Goal: Task Accomplishment & Management: Manage account settings

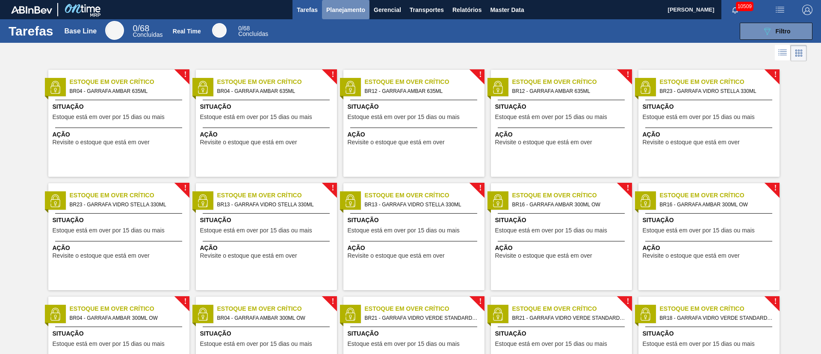
click at [345, 11] on span "Planejamento" at bounding box center [345, 10] width 39 height 10
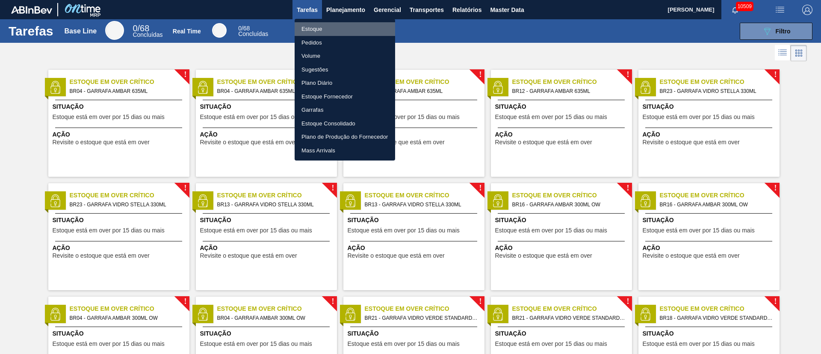
click at [317, 30] on li "Estoque" at bounding box center [345, 29] width 100 height 14
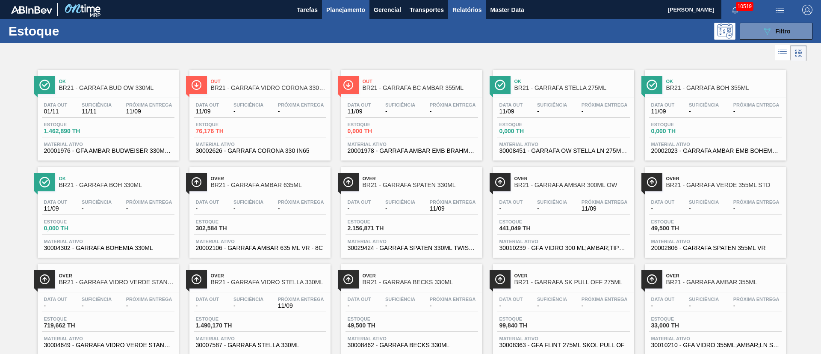
click at [478, 11] on span "Relatórios" at bounding box center [466, 10] width 29 height 10
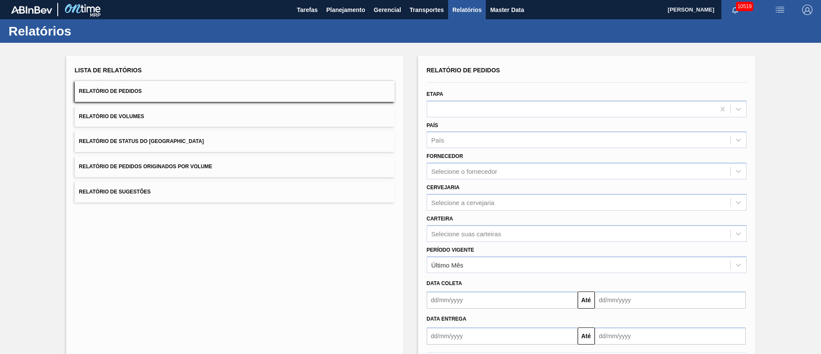
drag, startPoint x: 205, startPoint y: 153, endPoint x: 201, endPoint y: 161, distance: 9.2
click at [202, 158] on div "Lista de Relatórios Relatório de Pedidos Relatório de Volumes Relatório de Stat…" at bounding box center [235, 133] width 320 height 138
click at [200, 168] on span "Relatório de Pedidos Originados por Volume" at bounding box center [145, 166] width 133 height 6
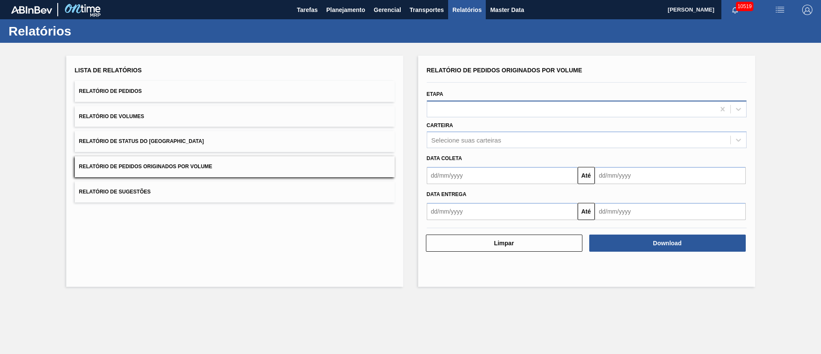
click at [472, 109] on div at bounding box center [571, 109] width 288 height 12
type input "f"
click at [502, 159] on div "Data coleta" at bounding box center [586, 158] width 327 height 12
click at [488, 140] on div "Selecione suas carteiras" at bounding box center [466, 139] width 70 height 7
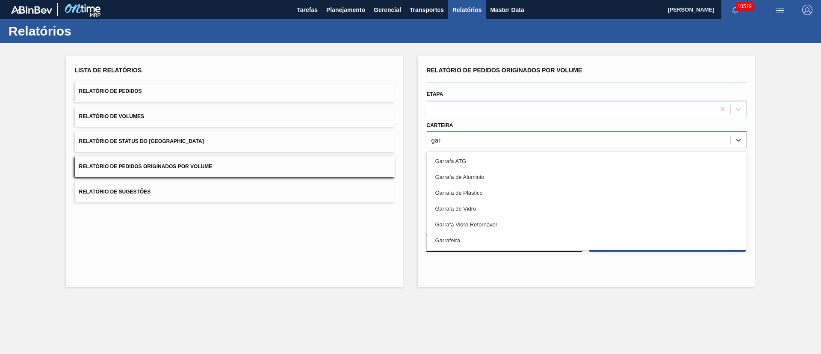
type input "garr"
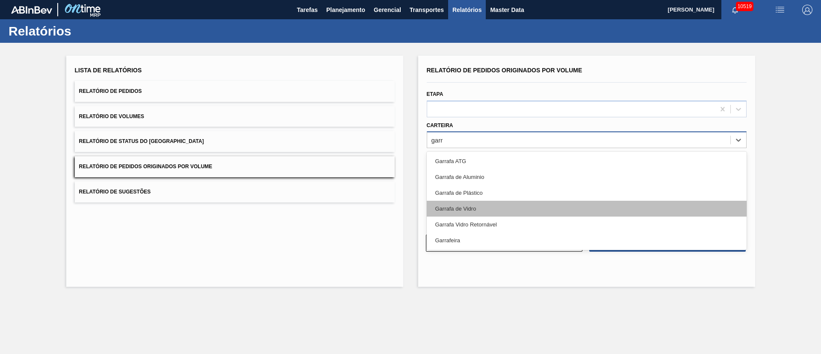
click at [468, 204] on div "Garrafa de Vidro" at bounding box center [587, 209] width 320 height 16
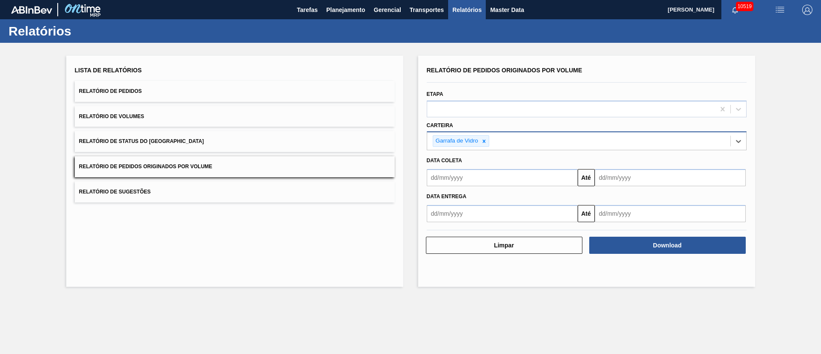
click at [480, 178] on input "text" at bounding box center [502, 177] width 151 height 17
drag, startPoint x: 448, startPoint y: 230, endPoint x: 450, endPoint y: 225, distance: 4.8
click at [448, 230] on div "1" at bounding box center [451, 226] width 12 height 12
type input "[DATE]"
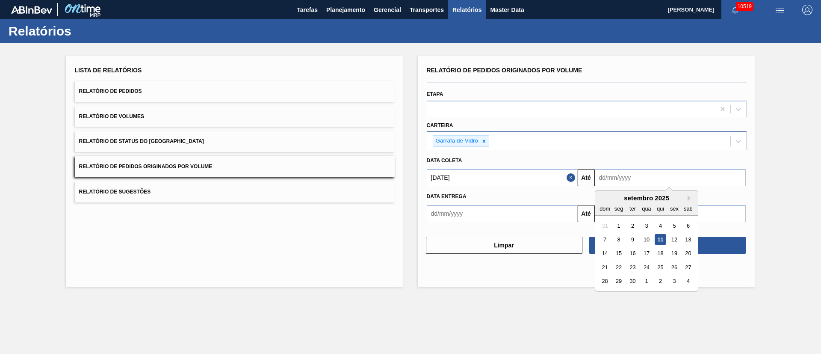
click at [547, 181] on input "text" at bounding box center [670, 177] width 151 height 17
drag, startPoint x: 633, startPoint y: 278, endPoint x: 633, endPoint y: 273, distance: 4.7
click at [547, 235] on div "30" at bounding box center [632, 281] width 12 height 12
type input "[DATE]"
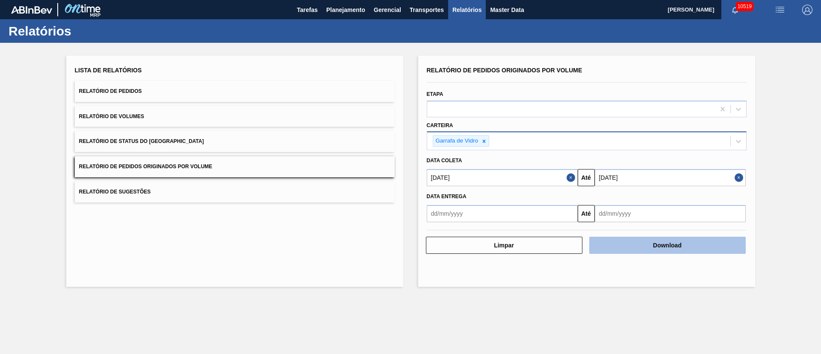
click at [547, 235] on button "Download" at bounding box center [667, 244] width 156 height 17
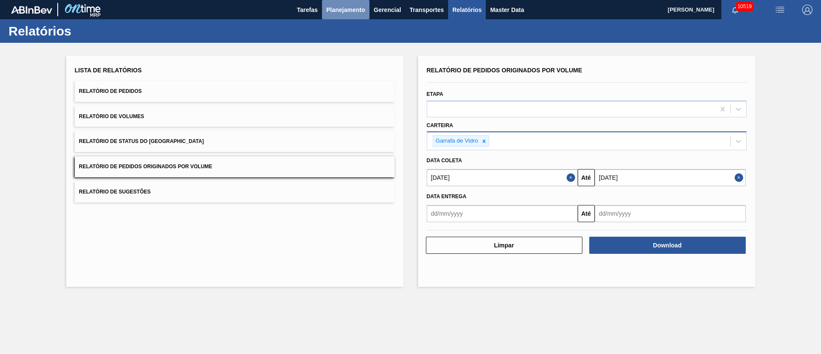
click at [336, 16] on button "Planejamento" at bounding box center [345, 9] width 47 height 19
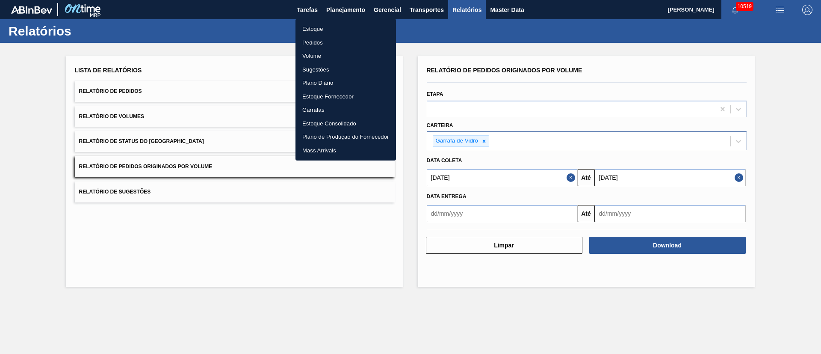
click at [313, 24] on li "Estoque" at bounding box center [345, 29] width 100 height 14
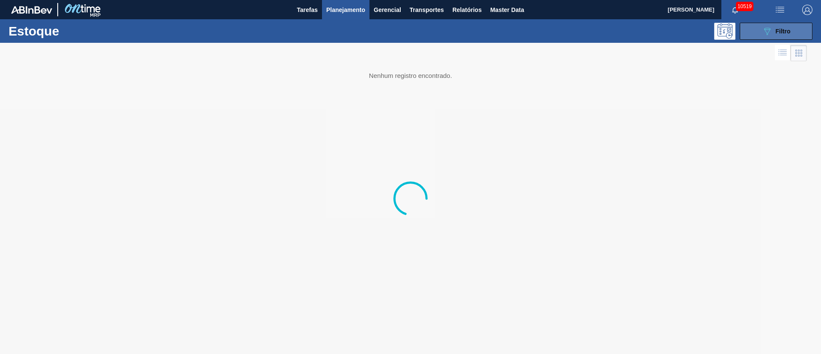
click at [547, 27] on button "089F7B8B-B2A5-4AFE-B5C0-19BA573D28AC Filtro" at bounding box center [776, 31] width 73 height 17
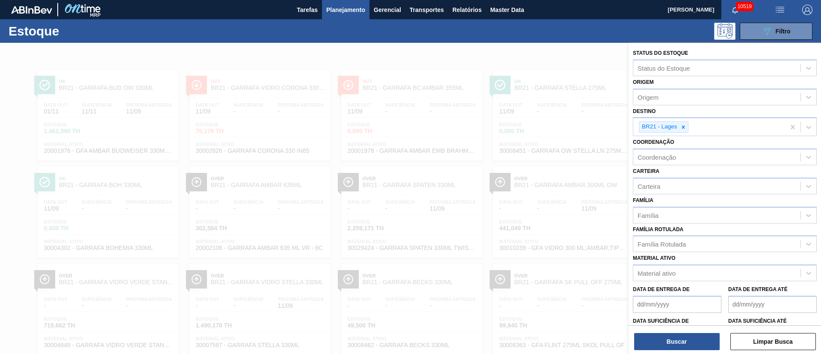
click at [353, 12] on span "Planejamento" at bounding box center [345, 10] width 39 height 10
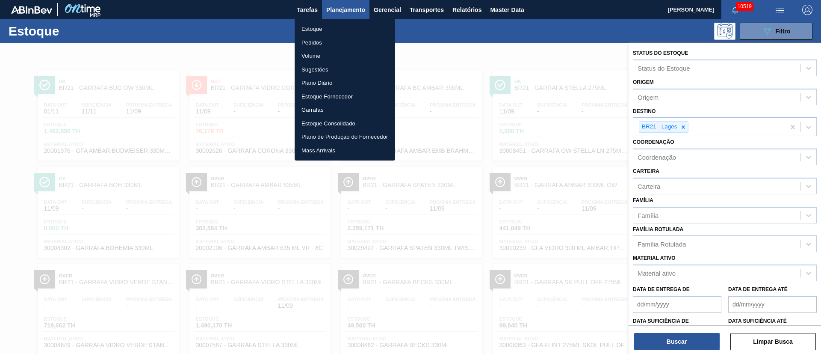
click at [317, 42] on li "Pedidos" at bounding box center [345, 43] width 100 height 14
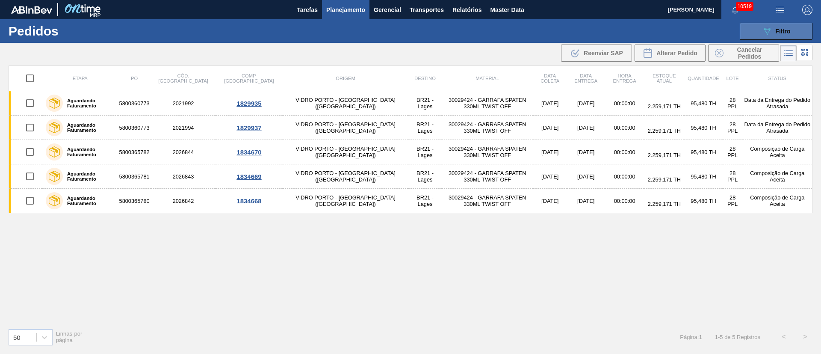
click at [547, 33] on button "089F7B8B-B2A5-4AFE-B5C0-19BA573D28AC Filtro" at bounding box center [776, 31] width 73 height 17
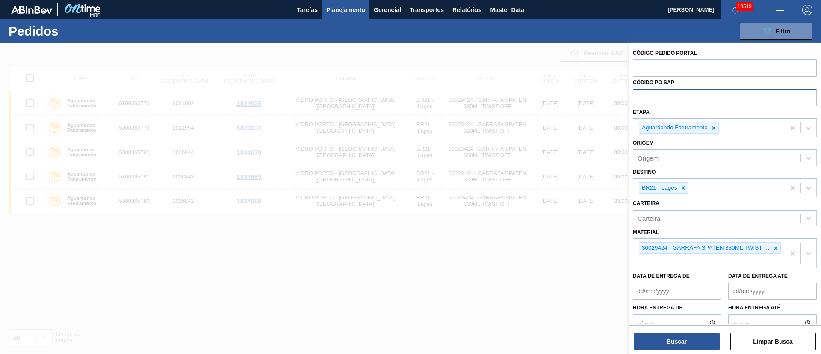
click at [547, 99] on input "text" at bounding box center [725, 97] width 184 height 16
paste input "text"
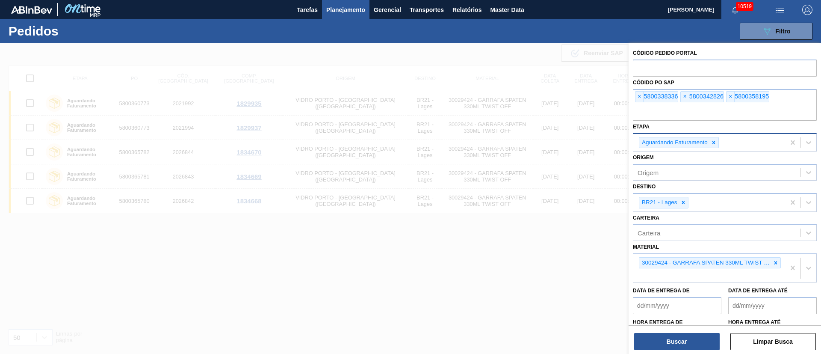
click at [547, 143] on div at bounding box center [713, 142] width 9 height 11
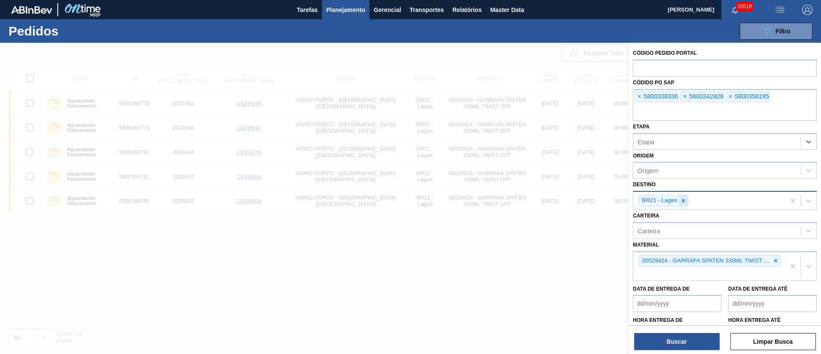
click at [547, 199] on icon at bounding box center [683, 200] width 3 height 3
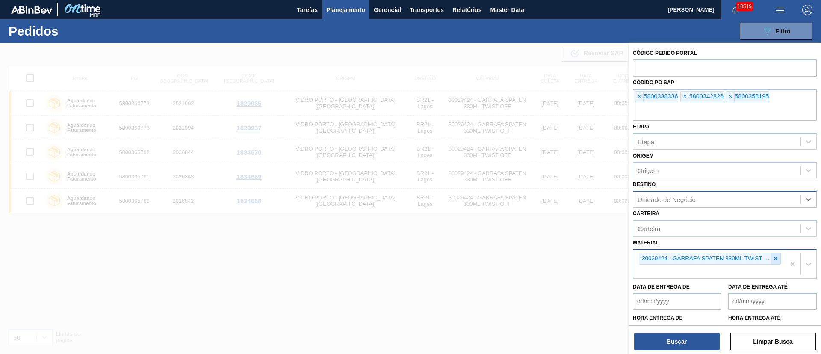
click at [547, 235] on icon at bounding box center [775, 258] width 3 height 3
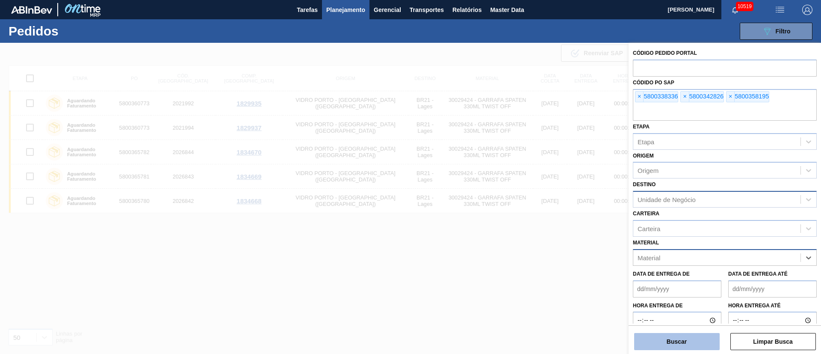
click at [547, 235] on button "Buscar" at bounding box center [677, 341] width 86 height 17
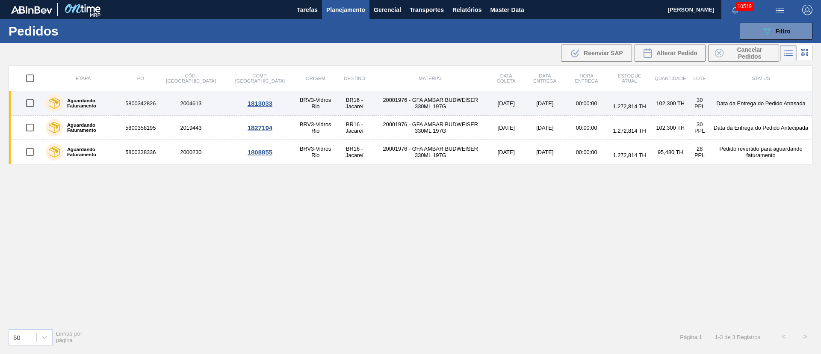
click at [30, 102] on input "checkbox" at bounding box center [30, 103] width 18 height 18
checkbox input "true"
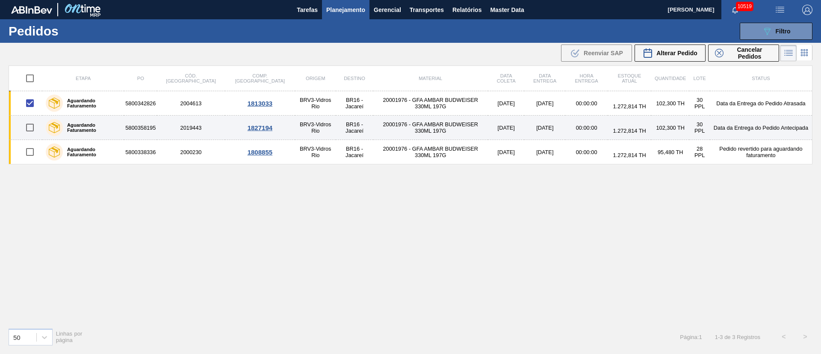
click at [35, 127] on input "checkbox" at bounding box center [30, 127] width 18 height 18
checkbox input "true"
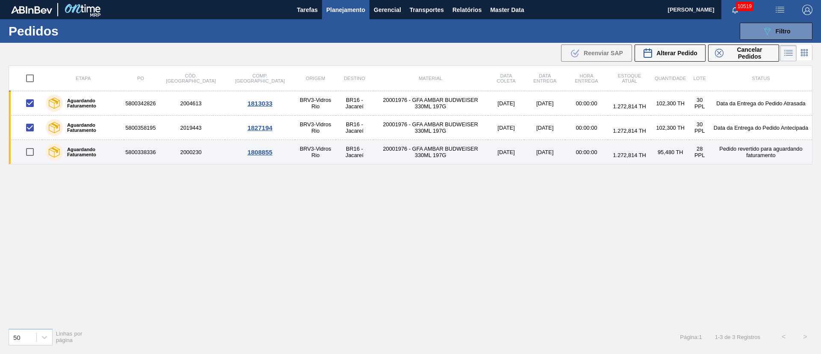
click at [31, 152] on input "checkbox" at bounding box center [30, 152] width 18 height 18
checkbox input "true"
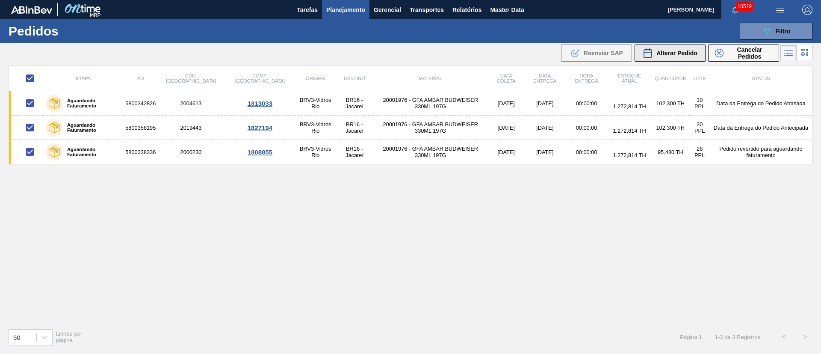
click at [547, 56] on div "Alterar Pedido" at bounding box center [670, 53] width 55 height 10
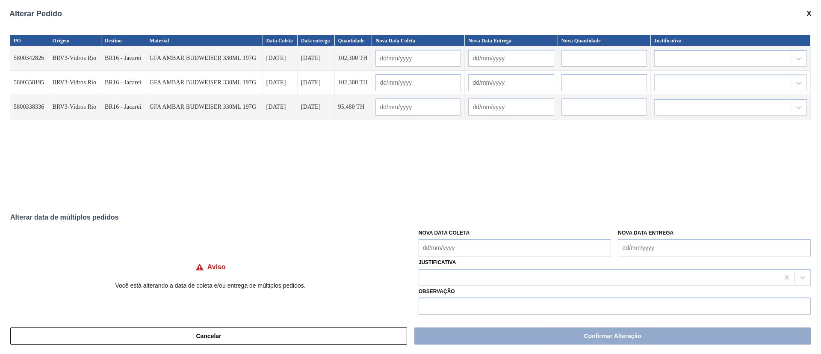
click at [451, 235] on Coleta "Nova Data Coleta" at bounding box center [515, 247] width 193 height 17
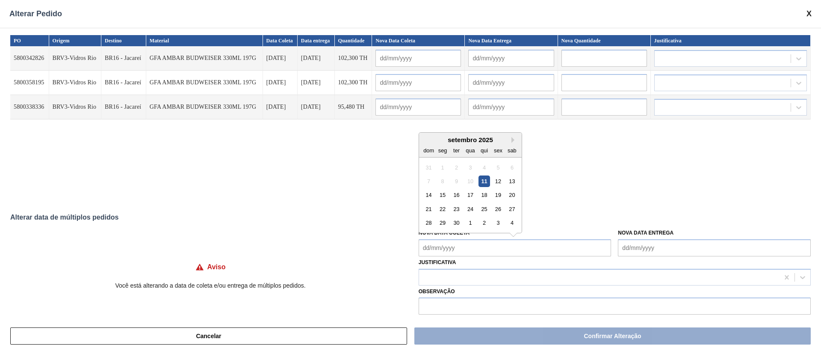
click at [478, 183] on div "11" at bounding box center [484, 181] width 12 height 12
type Coleta "[DATE]"
type input "[DATE]"
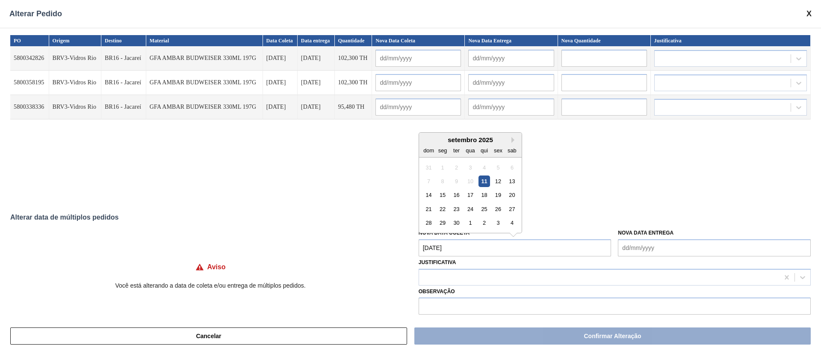
type input "[DATE]"
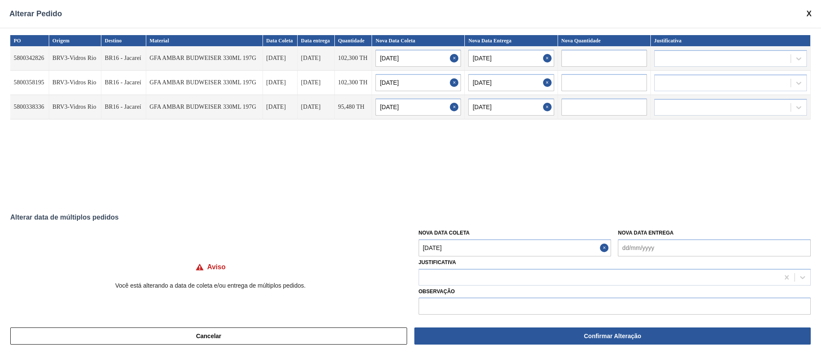
click at [466, 235] on Coleta "[DATE]" at bounding box center [515, 247] width 193 height 17
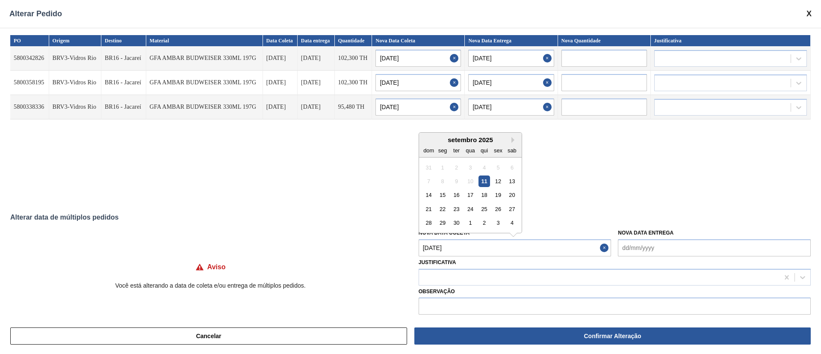
drag, startPoint x: 499, startPoint y: 178, endPoint x: 496, endPoint y: 205, distance: 26.7
click at [500, 183] on div "12" at bounding box center [498, 181] width 12 height 12
type Coleta "[DATE]"
type input "[DATE]"
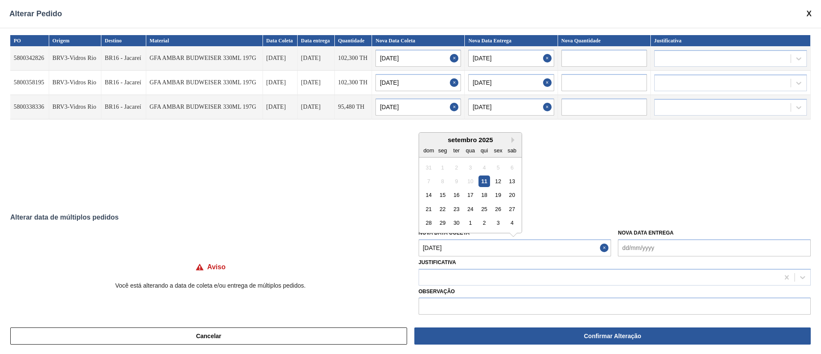
type input "[DATE]"
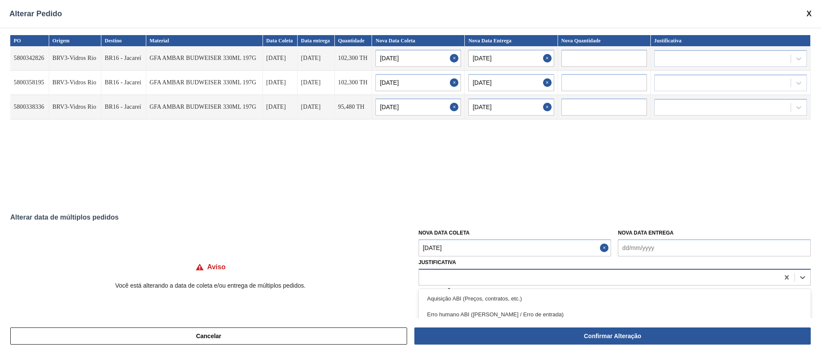
click at [471, 235] on div at bounding box center [599, 277] width 360 height 12
type input "ou"
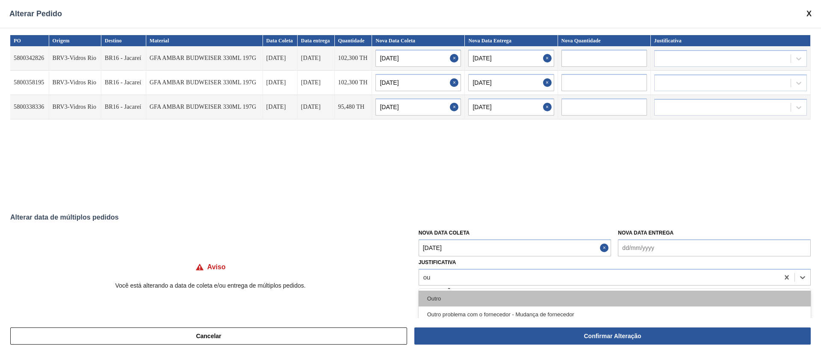
click at [464, 235] on div "Outro" at bounding box center [615, 298] width 392 height 16
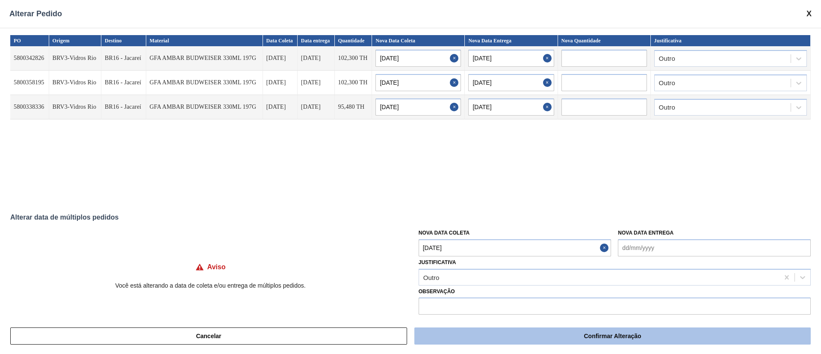
click at [499, 235] on button "Confirmar Alteração" at bounding box center [612, 335] width 396 height 17
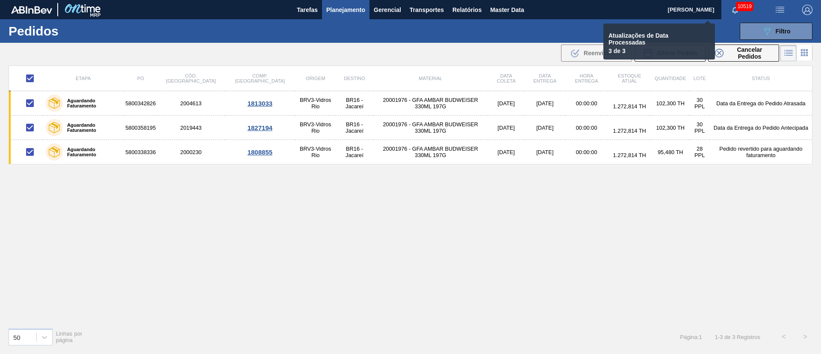
checkbox input "false"
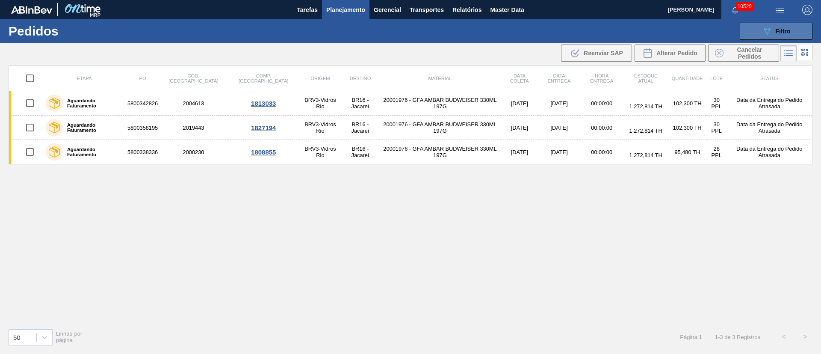
click at [547, 38] on button "089F7B8B-B2A5-4AFE-B5C0-19BA573D28AC Filtro" at bounding box center [776, 31] width 73 height 17
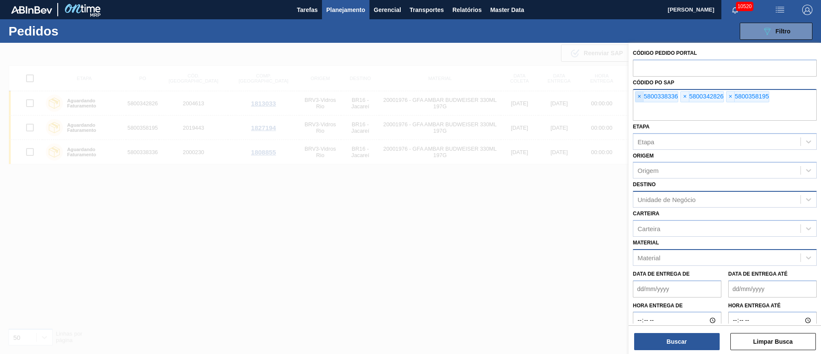
click at [547, 100] on span "×" at bounding box center [639, 97] width 8 height 10
click at [547, 104] on input "text" at bounding box center [725, 112] width 184 height 16
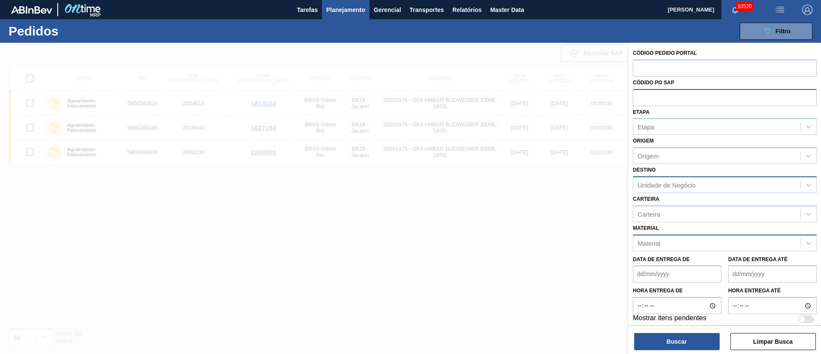
click at [547, 100] on input "text" at bounding box center [725, 97] width 184 height 16
click at [547, 131] on div "Etapa" at bounding box center [716, 127] width 167 height 12
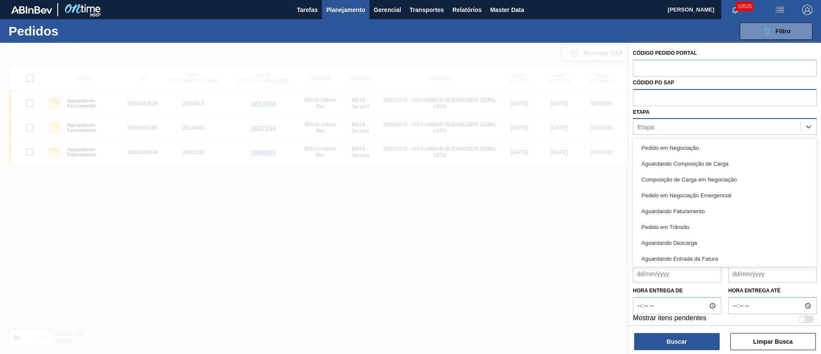
type input "fat"
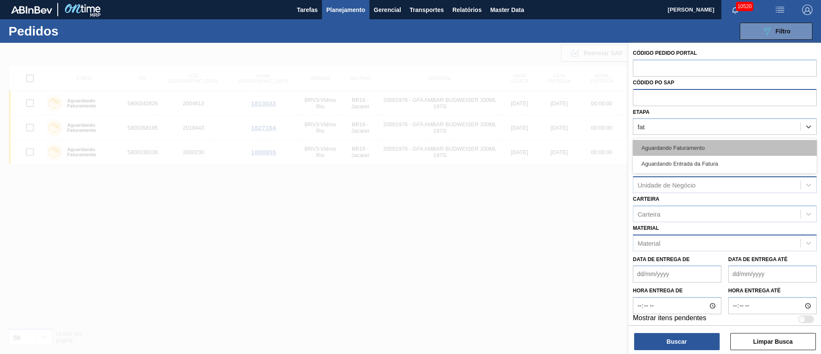
click at [547, 145] on div "Aguardando Faturamento" at bounding box center [725, 148] width 184 height 16
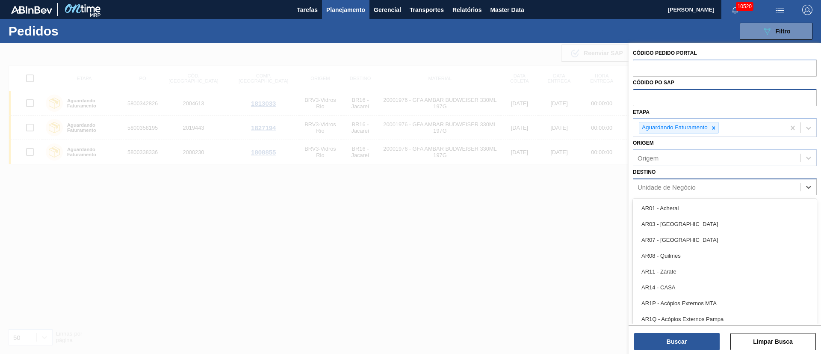
click at [547, 189] on div "Unidade de Negócio" at bounding box center [667, 186] width 58 height 7
type input "19"
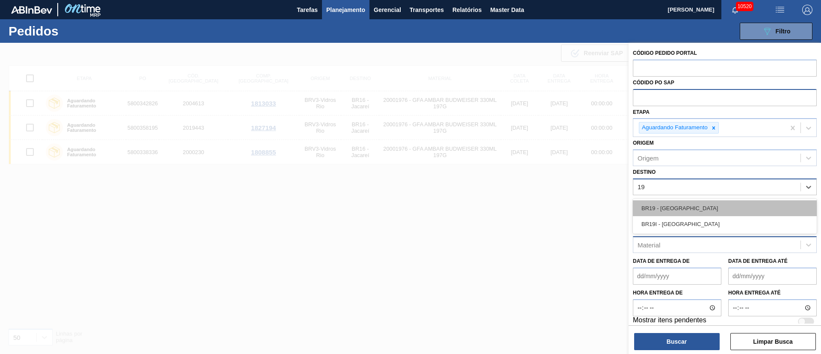
click at [547, 205] on div "BR19 - [GEOGRAPHIC_DATA]" at bounding box center [725, 208] width 184 height 16
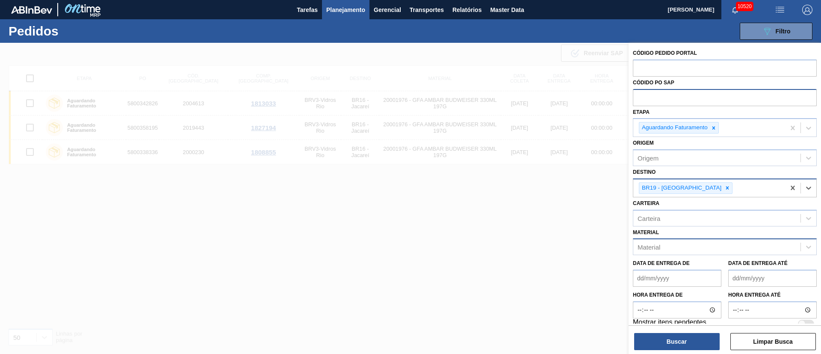
click at [547, 235] on div "Material" at bounding box center [716, 247] width 167 height 12
type input "s"
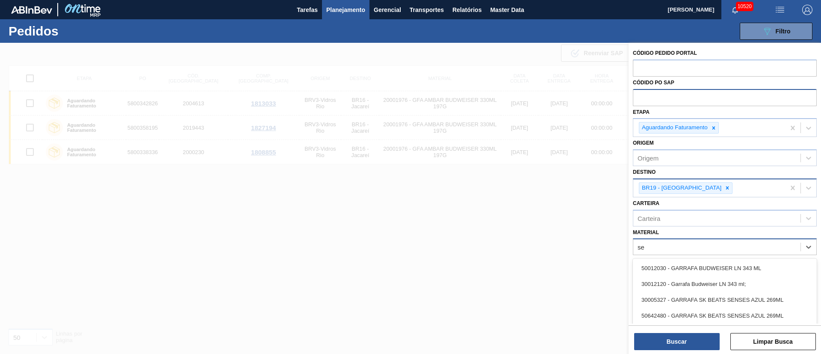
type input "s"
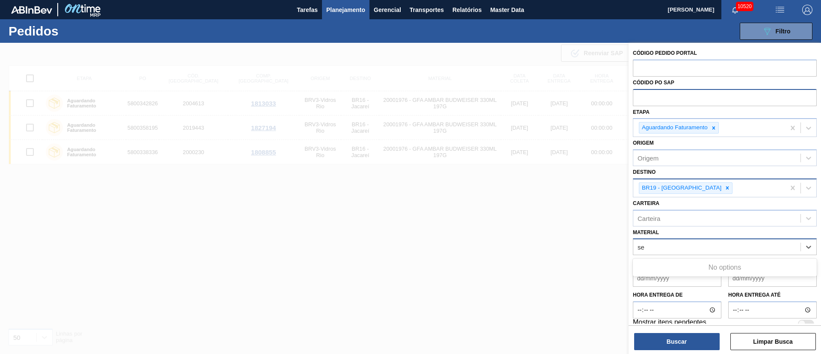
type input "s"
type input "s art"
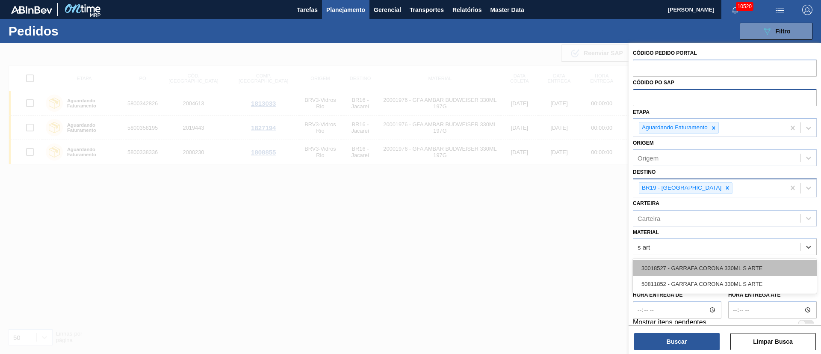
click at [547, 235] on div "30018527 - GARRAFA CORONA 330ML S ARTE" at bounding box center [725, 268] width 184 height 16
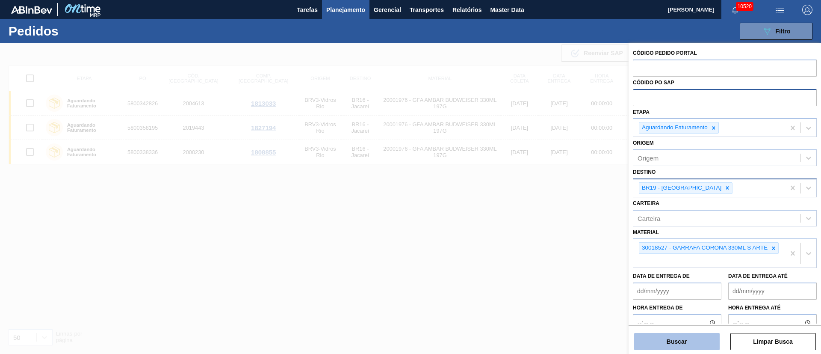
click at [547, 235] on button "Buscar" at bounding box center [677, 341] width 86 height 17
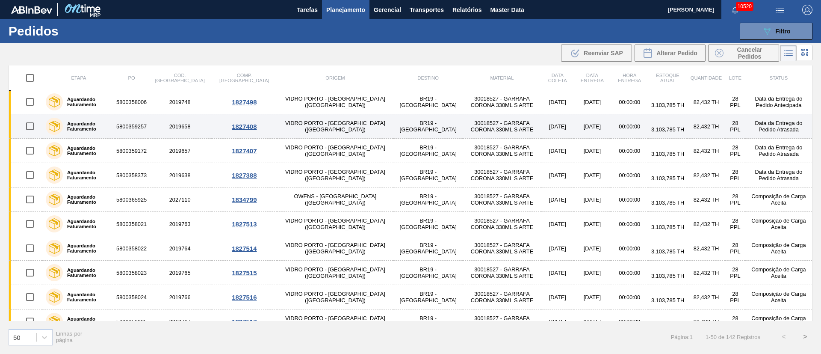
scroll to position [449, 0]
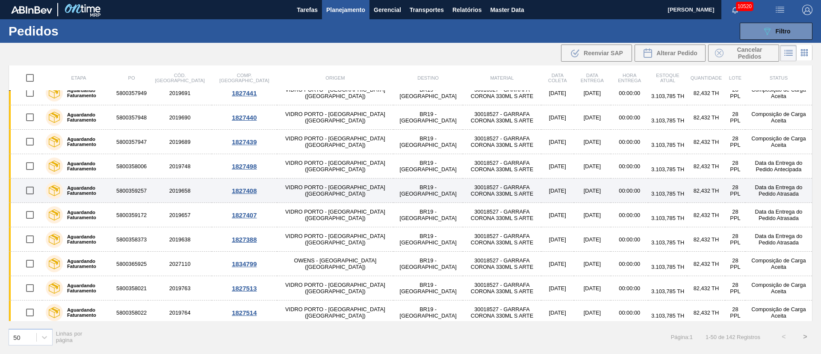
click at [35, 193] on input "checkbox" at bounding box center [30, 190] width 18 height 18
checkbox input "true"
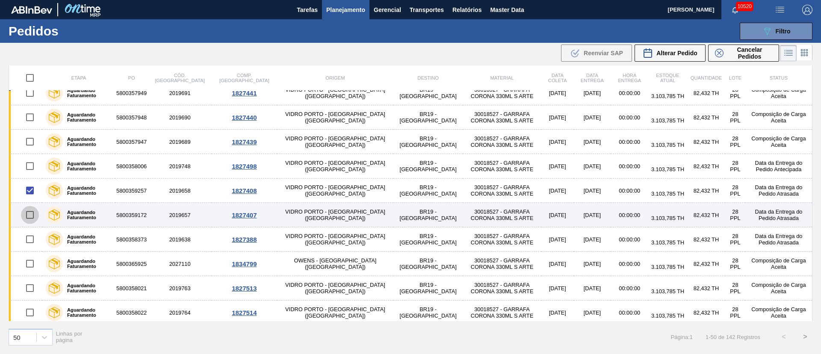
click at [30, 215] on input "checkbox" at bounding box center [30, 215] width 18 height 18
checkbox input "true"
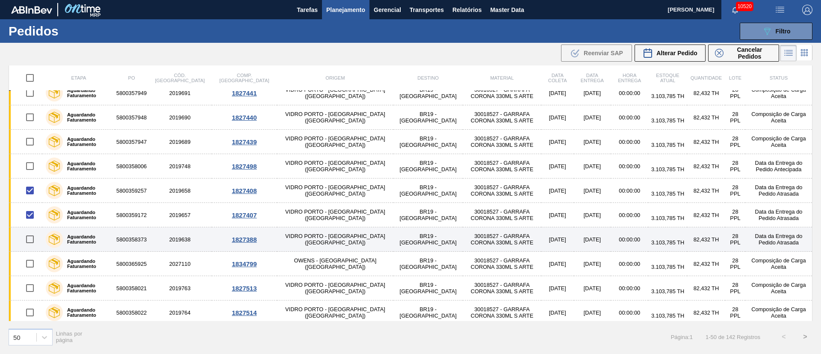
click at [31, 235] on input "checkbox" at bounding box center [30, 239] width 18 height 18
checkbox input "true"
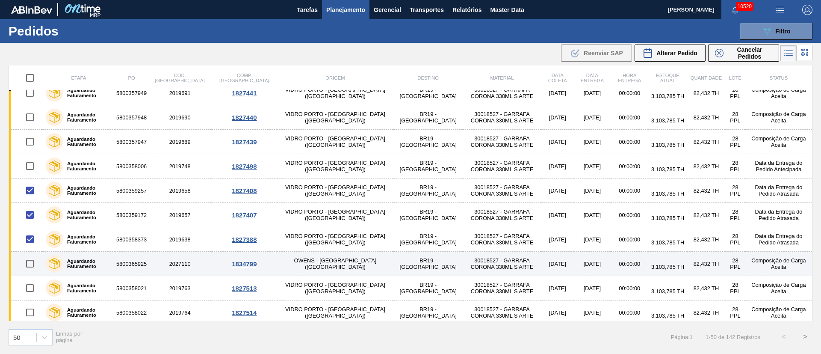
click at [28, 235] on input "checkbox" at bounding box center [30, 263] width 18 height 18
checkbox input "true"
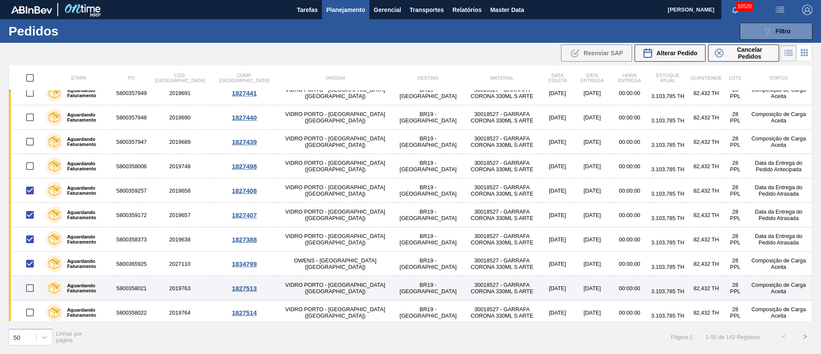
click at [32, 235] on input "checkbox" at bounding box center [30, 288] width 18 height 18
checkbox input "true"
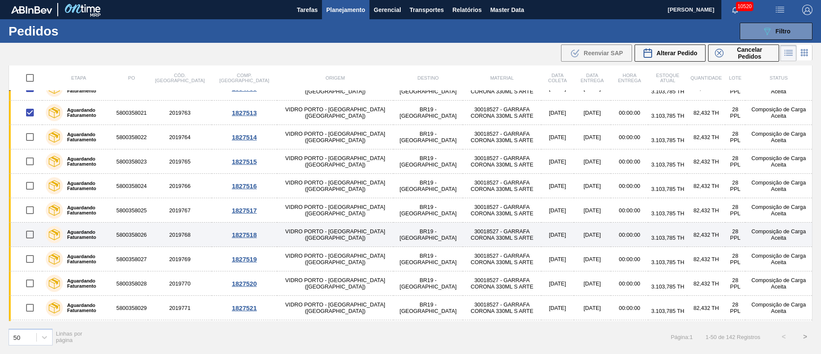
scroll to position [641, 0]
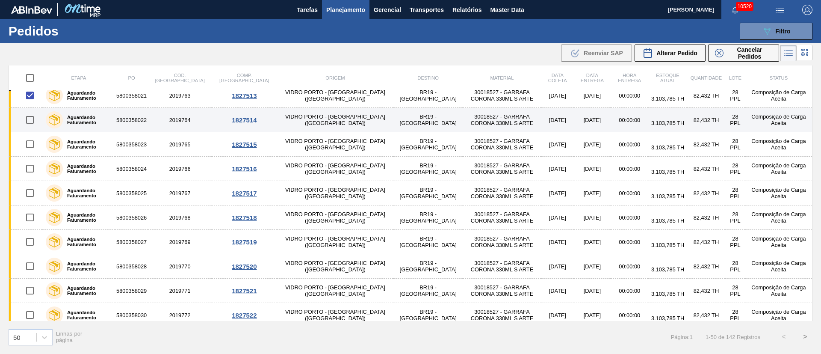
click at [29, 121] on input "checkbox" at bounding box center [30, 120] width 18 height 18
checkbox input "true"
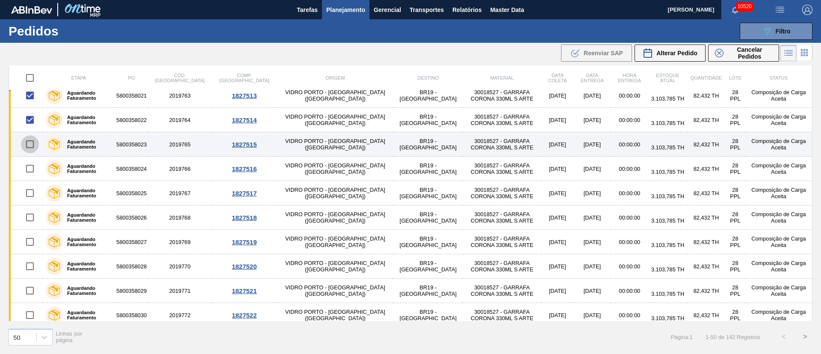
click at [32, 145] on input "checkbox" at bounding box center [30, 144] width 18 height 18
checkbox input "true"
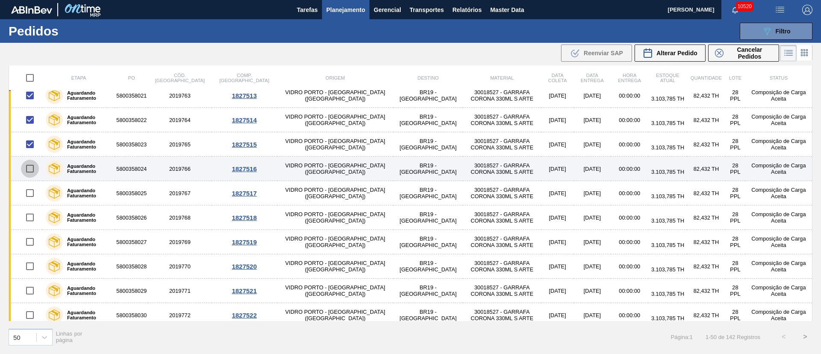
click at [32, 170] on input "checkbox" at bounding box center [30, 168] width 18 height 18
checkbox input "true"
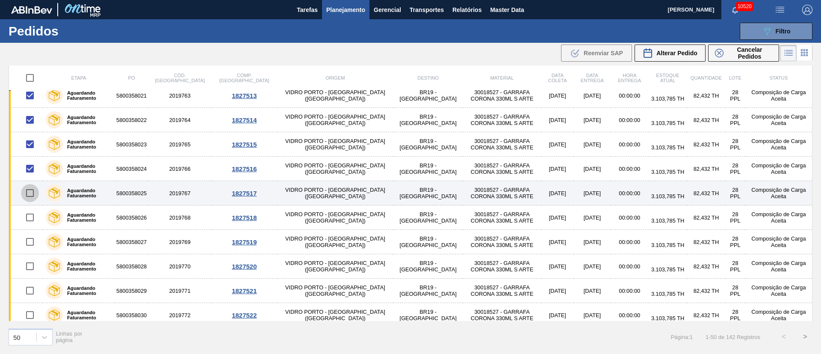
click at [30, 188] on input "checkbox" at bounding box center [30, 193] width 18 height 18
checkbox input "true"
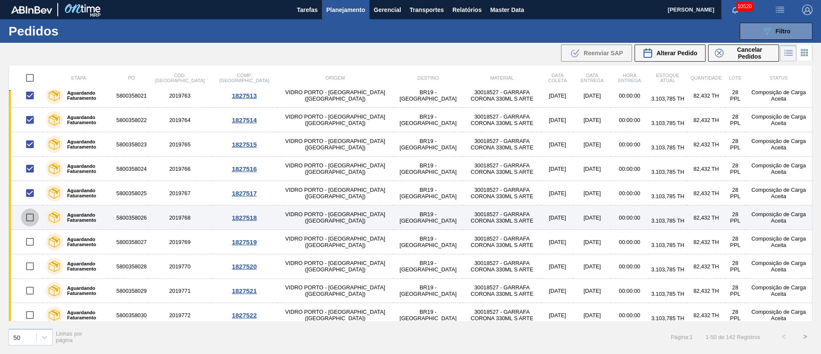
click at [30, 219] on input "checkbox" at bounding box center [30, 217] width 18 height 18
checkbox input "true"
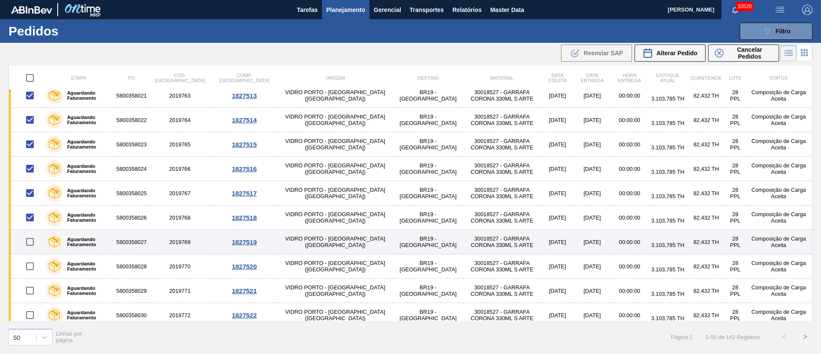
click at [29, 235] on input "checkbox" at bounding box center [30, 242] width 18 height 18
checkbox input "true"
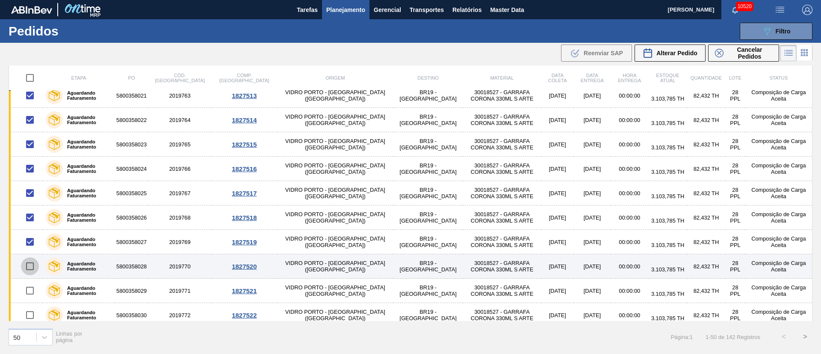
click at [27, 235] on input "checkbox" at bounding box center [30, 266] width 18 height 18
checkbox input "true"
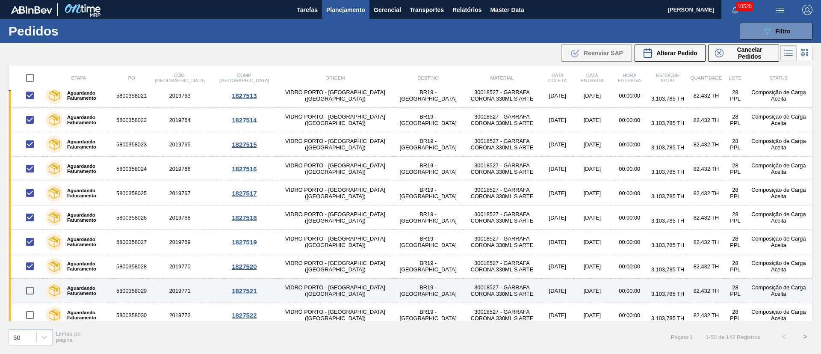
click at [28, 235] on input "checkbox" at bounding box center [30, 290] width 18 height 18
checkbox input "true"
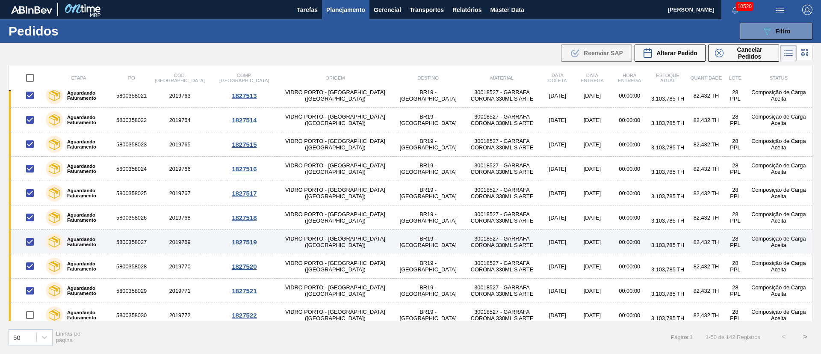
scroll to position [705, 0]
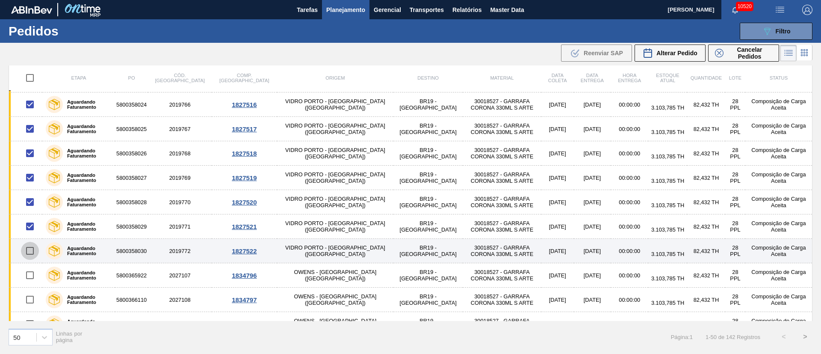
click at [27, 235] on input "checkbox" at bounding box center [30, 251] width 18 height 18
checkbox input "true"
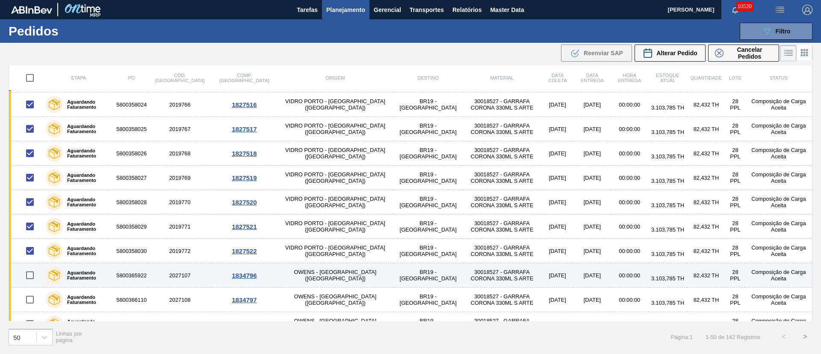
click at [27, 235] on input "checkbox" at bounding box center [30, 275] width 18 height 18
checkbox input "true"
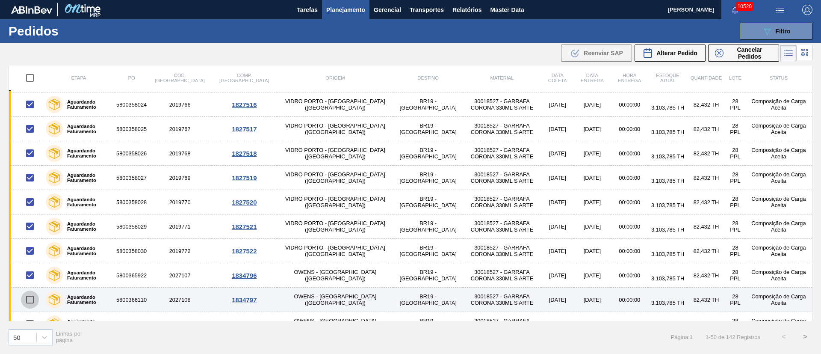
click at [28, 235] on input "checkbox" at bounding box center [30, 299] width 18 height 18
checkbox input "true"
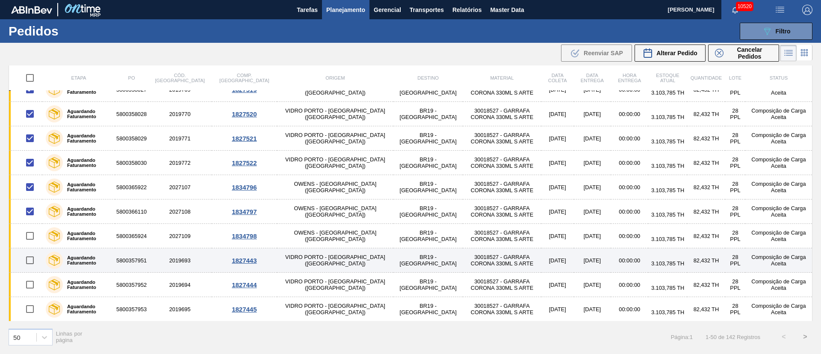
scroll to position [834, 0]
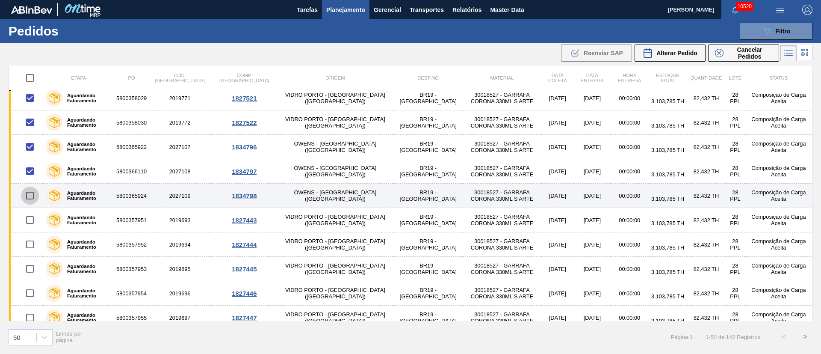
click at [30, 196] on input "checkbox" at bounding box center [30, 195] width 18 height 18
checkbox input "true"
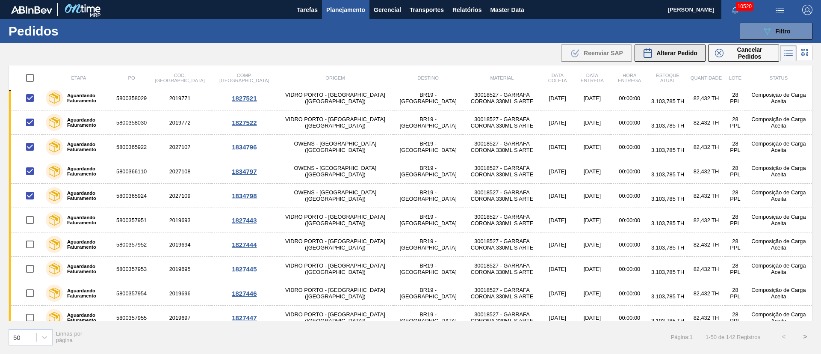
click at [547, 56] on span "Alterar Pedido" at bounding box center [676, 53] width 41 height 7
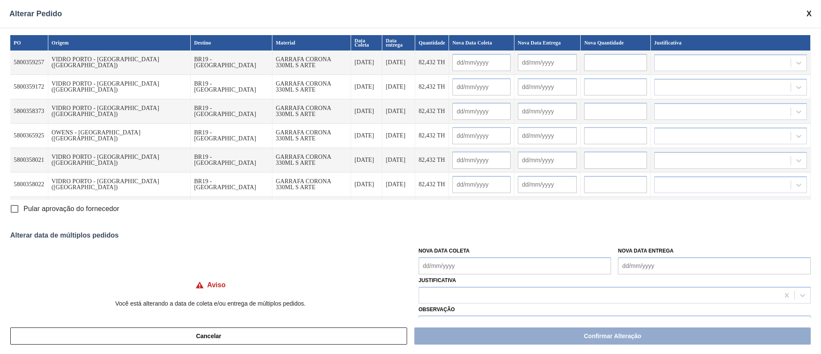
click at [448, 235] on Coleta "Nova Data Coleta" at bounding box center [515, 265] width 193 height 17
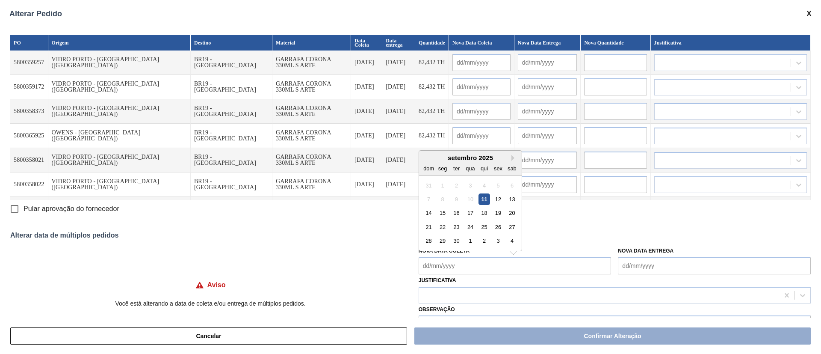
click at [466, 228] on div "24" at bounding box center [470, 227] width 12 height 12
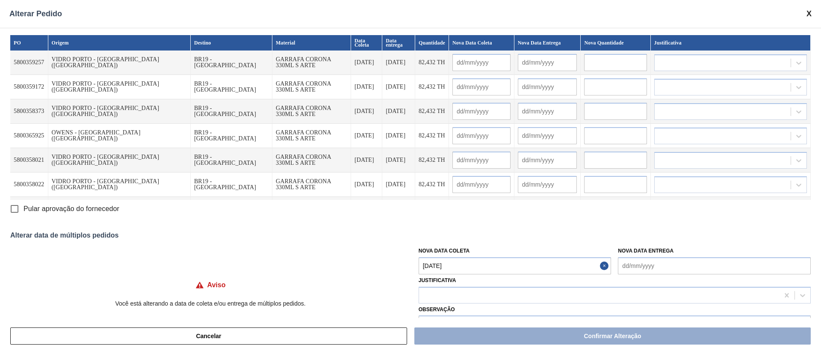
type Coleta "[DATE]"
type input "[DATE]"
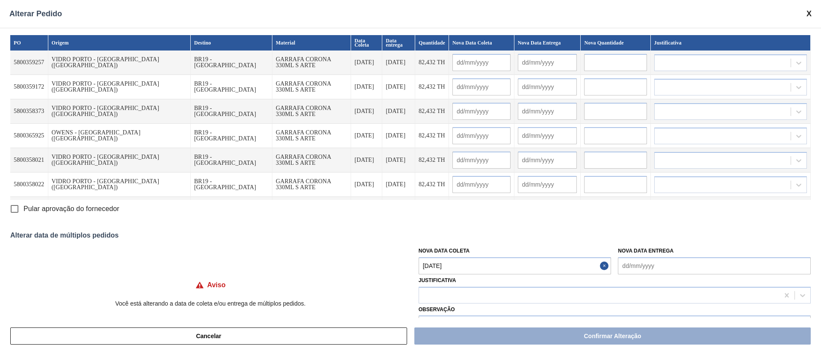
type input "[DATE]"
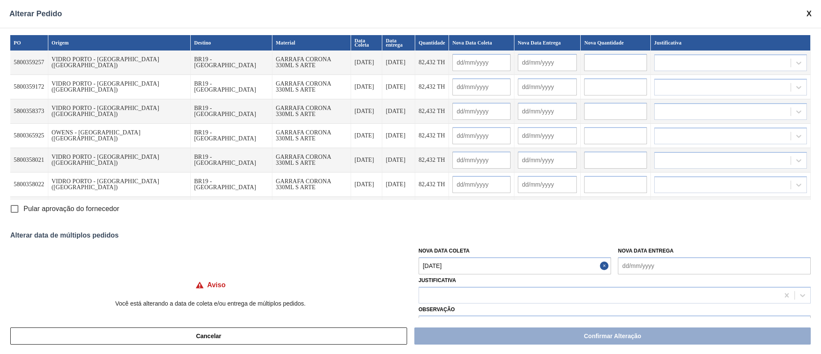
type input "[DATE]"
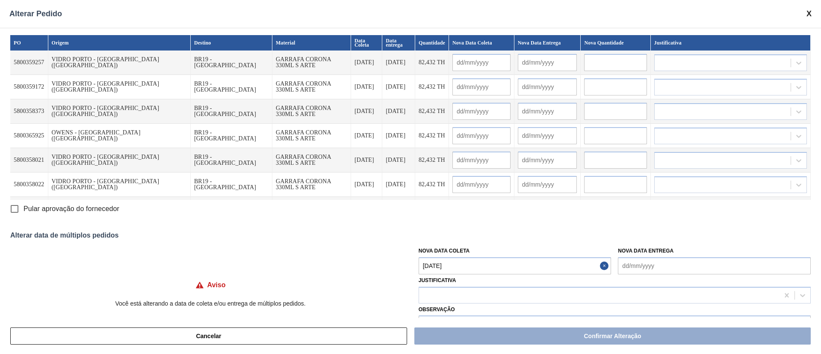
type input "[DATE]"
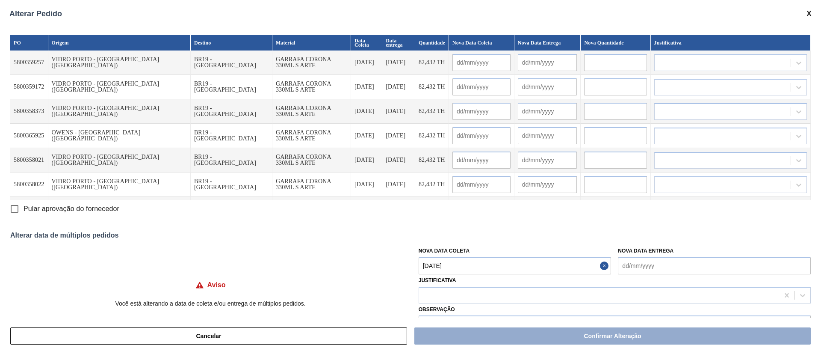
type input "[DATE]"
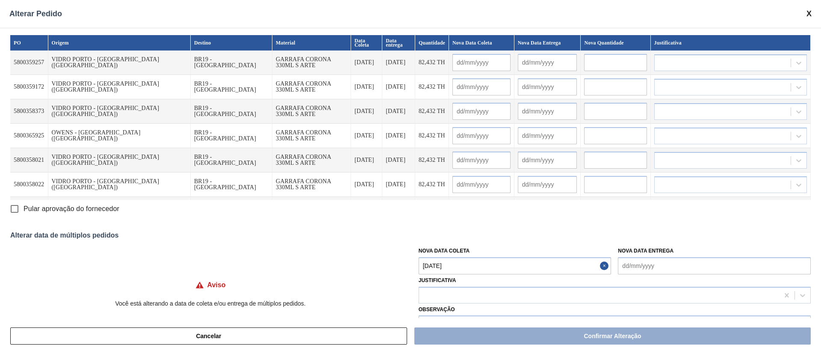
type input "[DATE]"
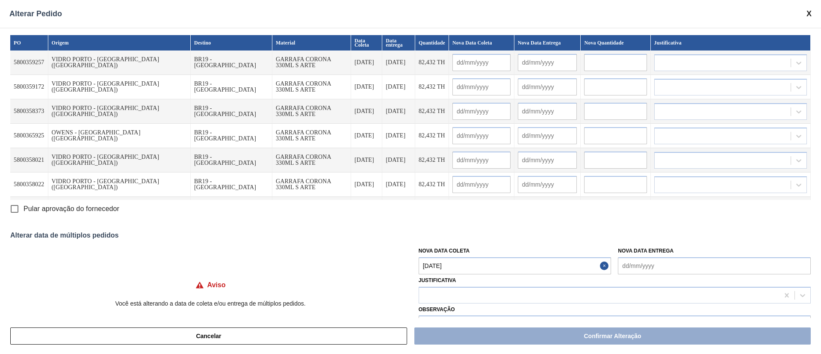
type input "[DATE]"
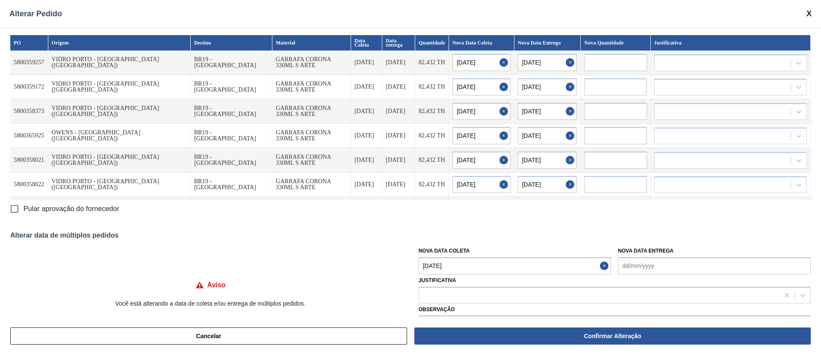
drag, startPoint x: 471, startPoint y: 264, endPoint x: 473, endPoint y: 260, distance: 5.0
click at [471, 235] on Coleta "[DATE]" at bounding box center [515, 265] width 193 height 17
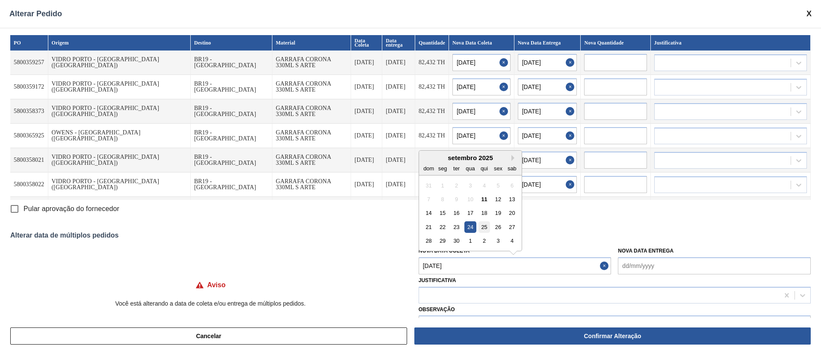
click at [484, 225] on div "25" at bounding box center [484, 227] width 12 height 12
type Coleta "[DATE]"
type input "[DATE]"
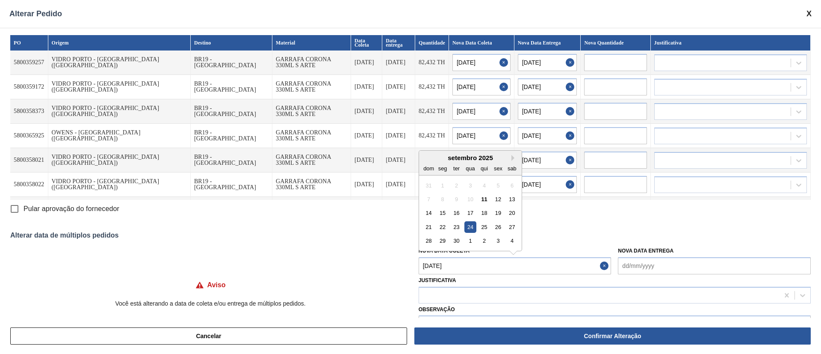
type input "[DATE]"
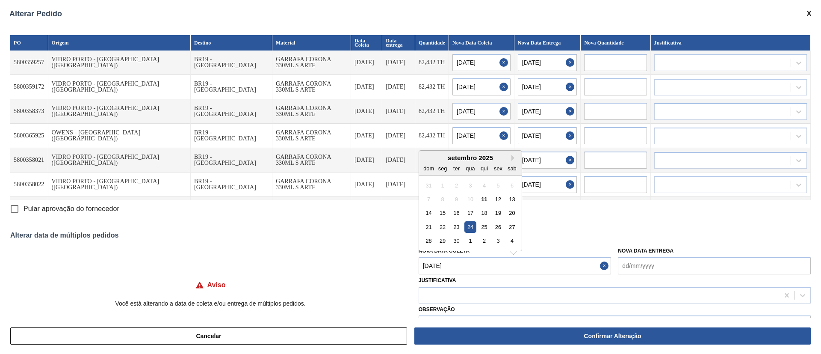
type input "[DATE]"
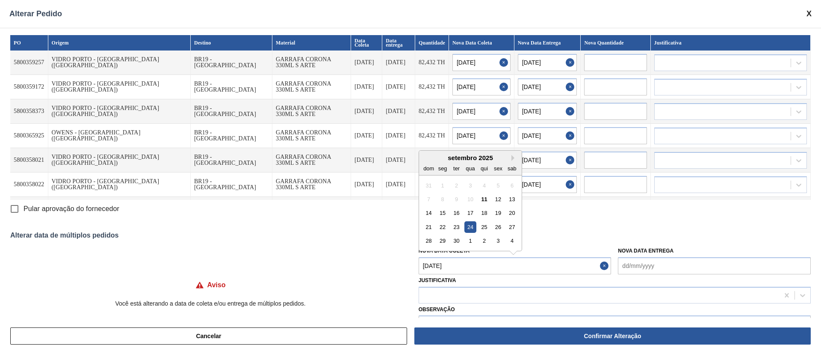
type input "[DATE]"
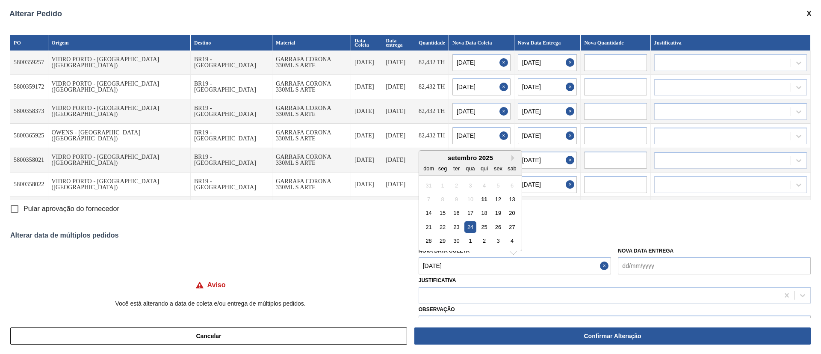
type input "[DATE]"
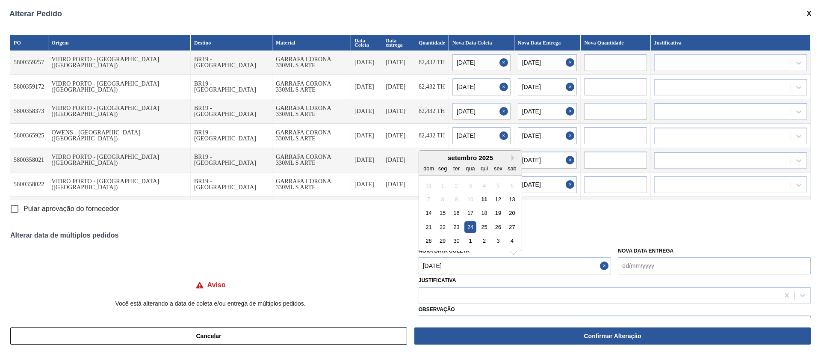
type input "[DATE]"
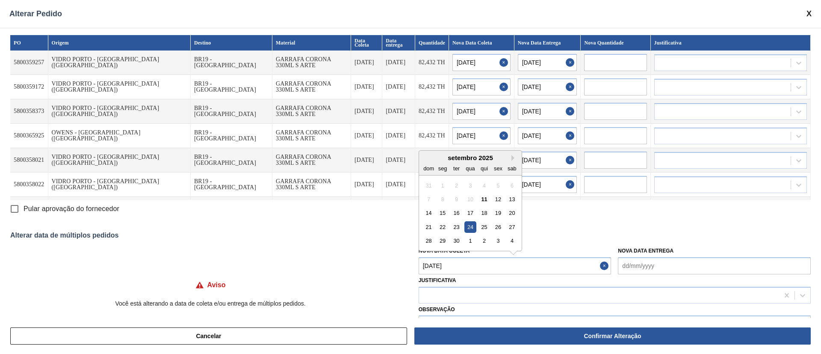
type input "[DATE]"
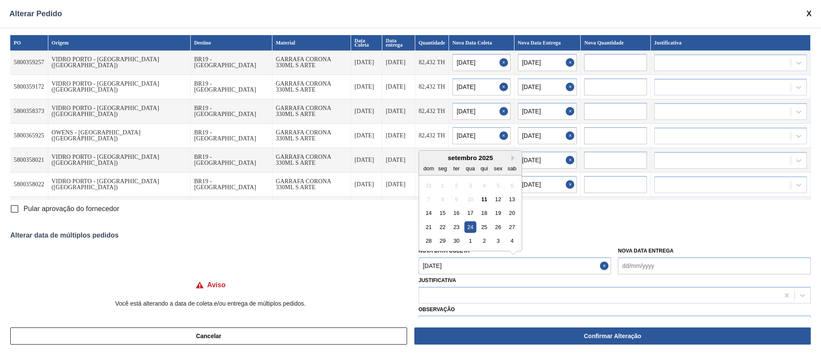
type input "[DATE]"
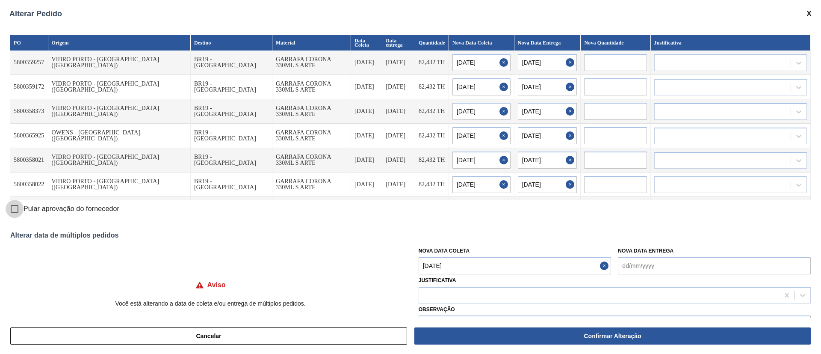
click at [12, 205] on input "Pular aprovação do fornecedor" at bounding box center [15, 209] width 18 height 18
checkbox input "true"
click at [475, 235] on div at bounding box center [599, 295] width 360 height 12
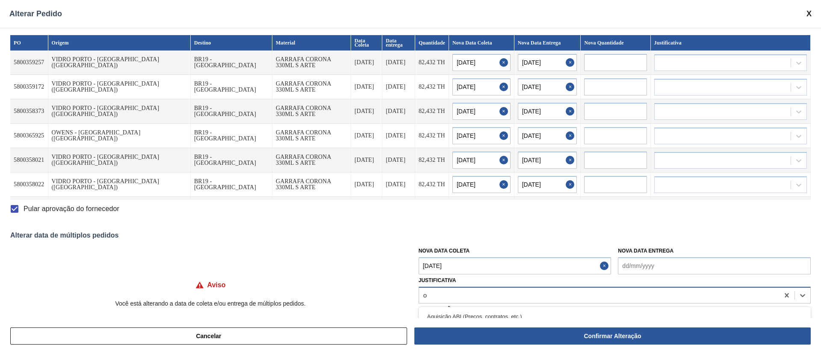
type input "ou"
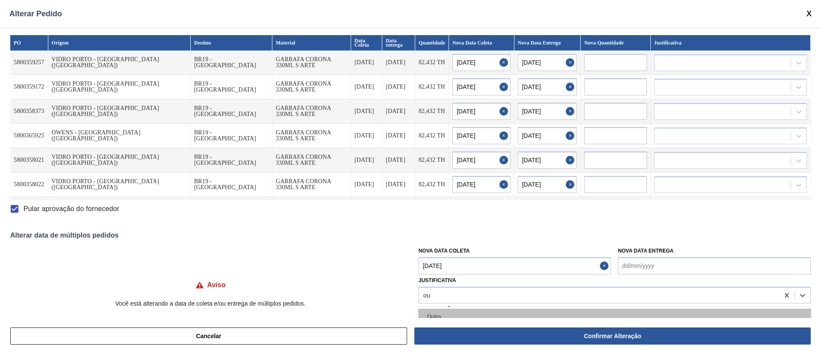
click at [441, 235] on div "Outro" at bounding box center [615, 316] width 392 height 16
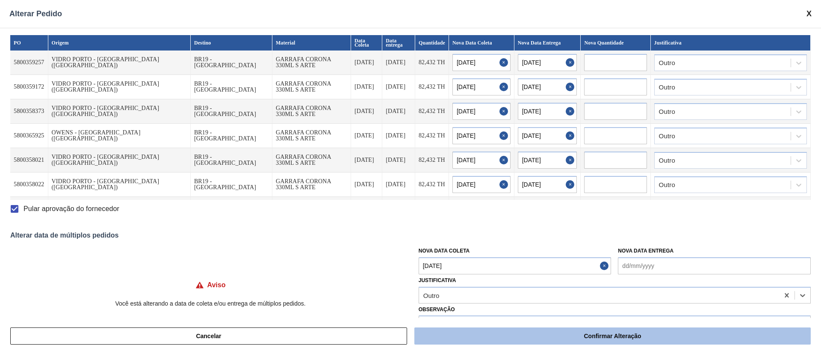
click at [547, 235] on button "Confirmar Alteração" at bounding box center [612, 335] width 396 height 17
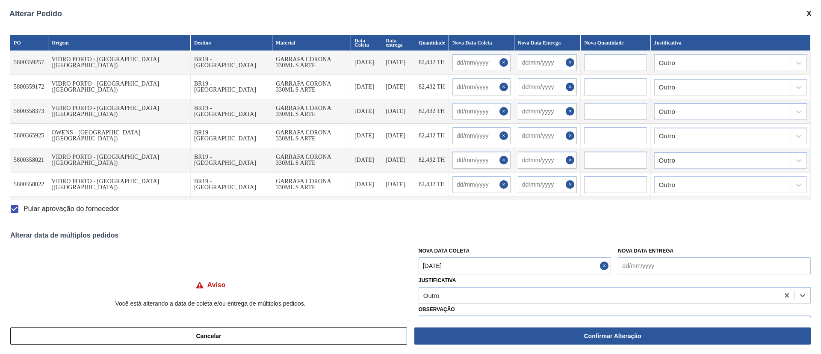
checkbox input "false"
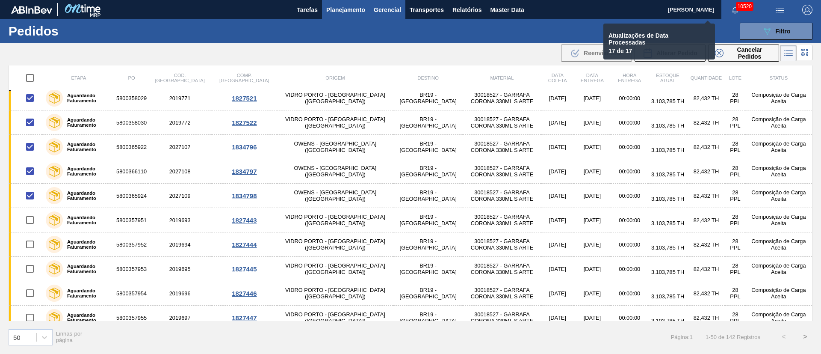
checkbox input "false"
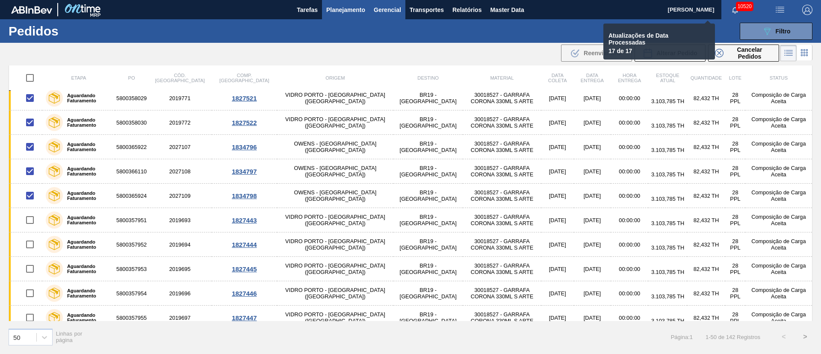
checkbox input "false"
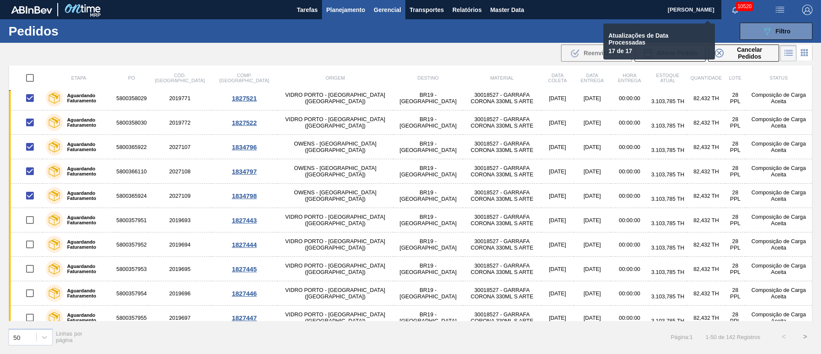
checkbox input "false"
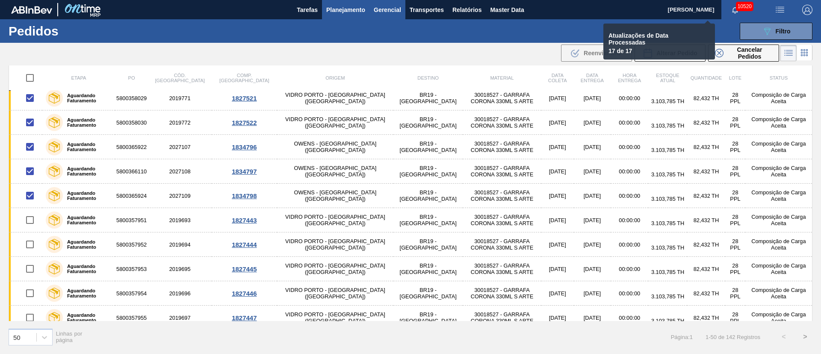
checkbox input "false"
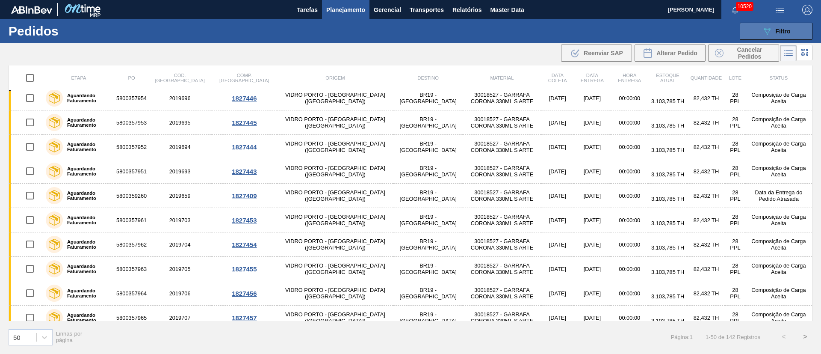
click at [547, 27] on icon "089F7B8B-B2A5-4AFE-B5C0-19BA573D28AC" at bounding box center [767, 31] width 10 height 10
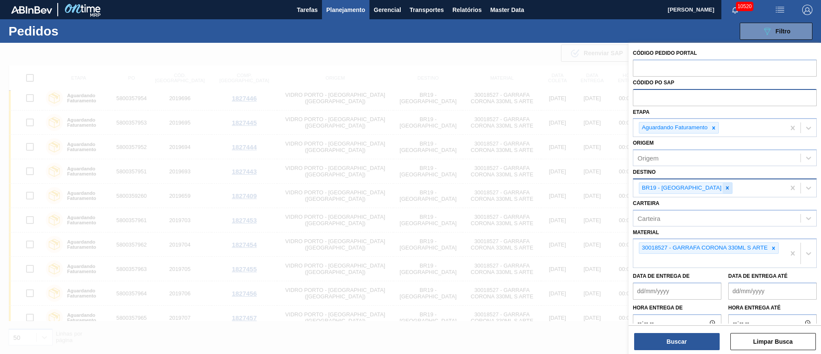
click at [547, 184] on div at bounding box center [727, 188] width 9 height 11
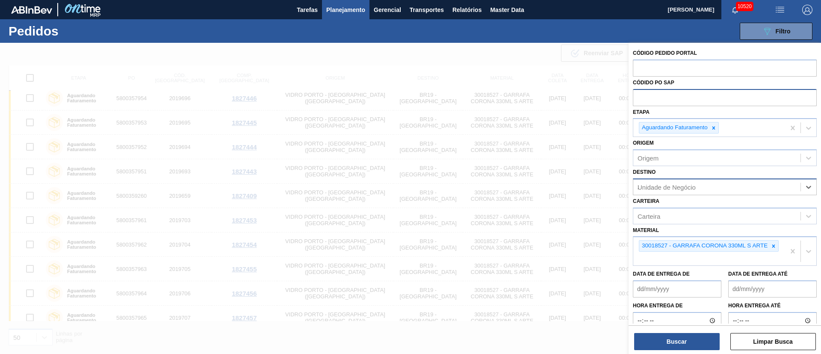
type input "21"
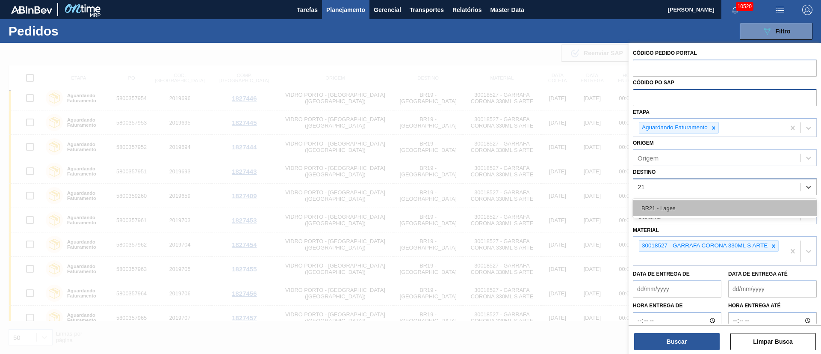
click at [547, 213] on div "BR21 - Lages" at bounding box center [725, 208] width 184 height 16
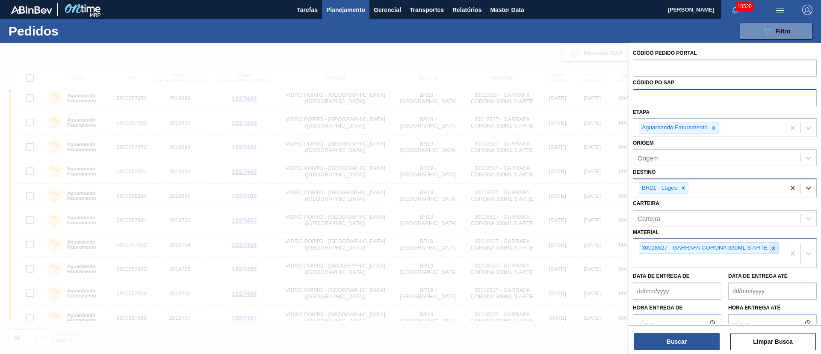
click at [547, 235] on icon at bounding box center [773, 247] width 3 height 3
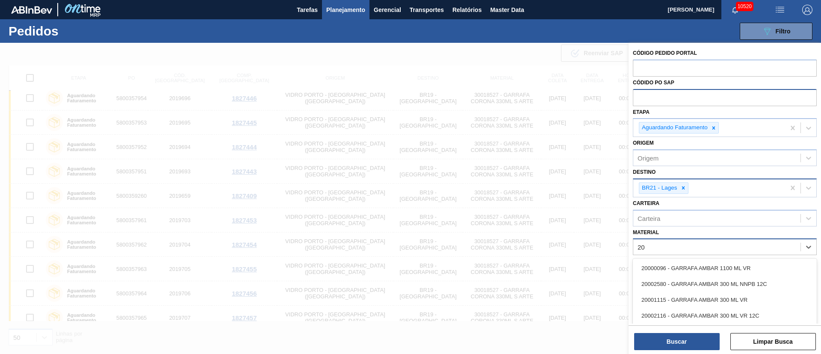
type input "2"
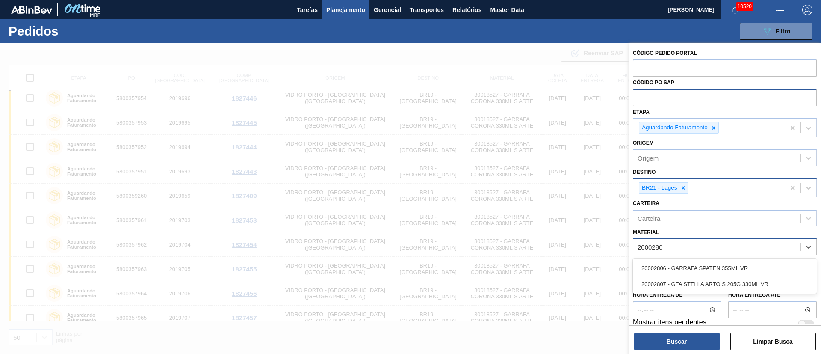
type input "20002807"
click at [547, 235] on div "20002807 - GFA STELLA ARTOIS 205G 330ML VR" at bounding box center [725, 268] width 184 height 16
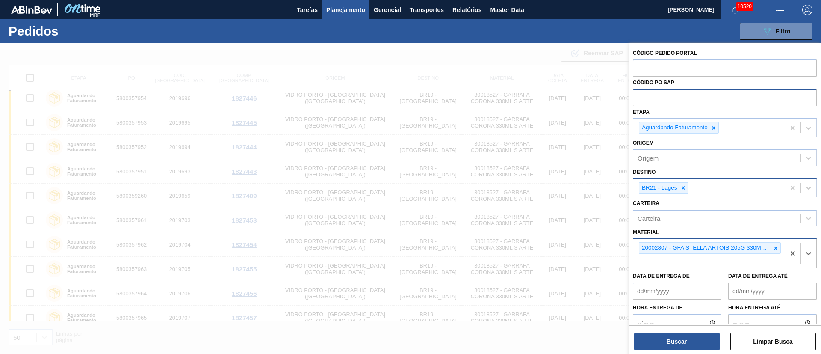
click at [547, 235] on button "Buscar" at bounding box center [677, 341] width 86 height 17
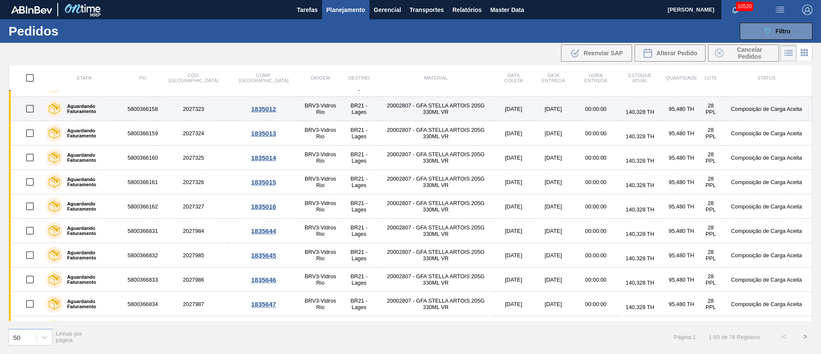
scroll to position [385, 0]
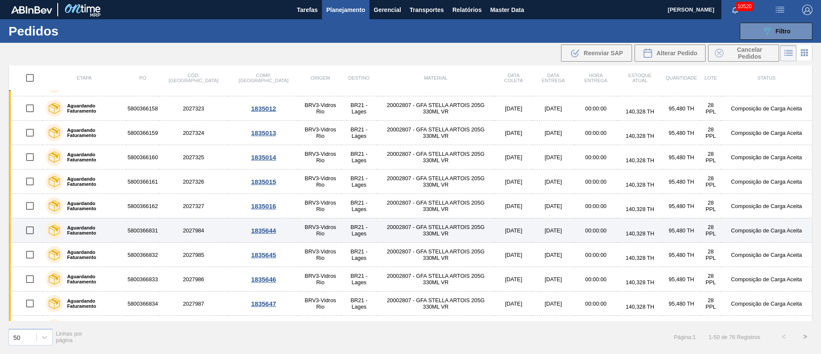
click at [34, 230] on input "checkbox" at bounding box center [30, 230] width 18 height 18
checkbox input "true"
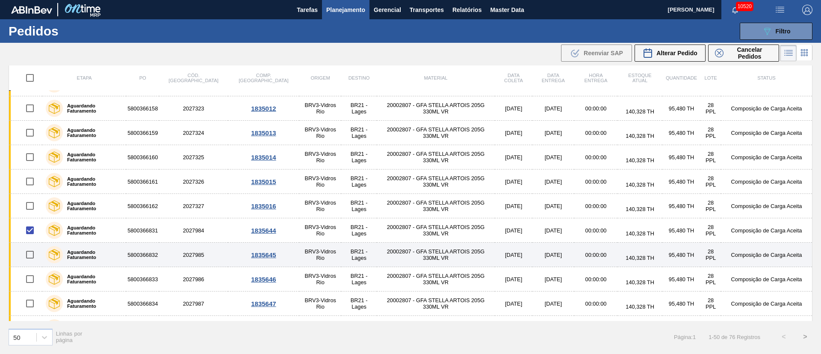
click at [33, 235] on input "checkbox" at bounding box center [30, 254] width 18 height 18
checkbox input "true"
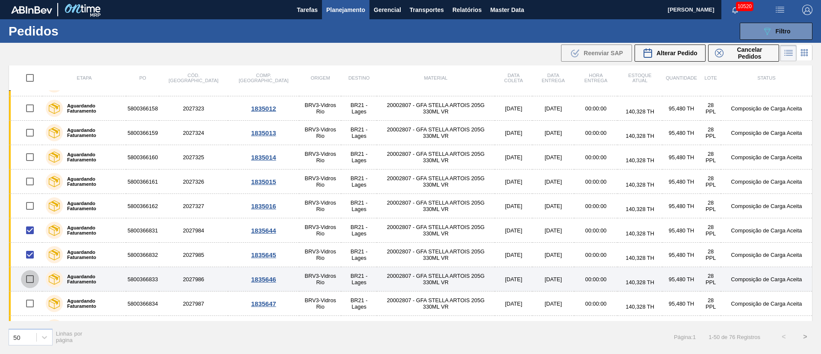
click at [27, 235] on input "checkbox" at bounding box center [30, 279] width 18 height 18
checkbox input "true"
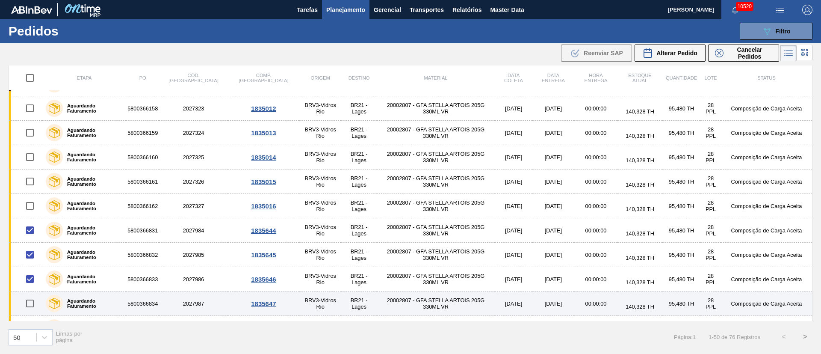
click at [30, 235] on input "checkbox" at bounding box center [30, 303] width 18 height 18
checkbox input "true"
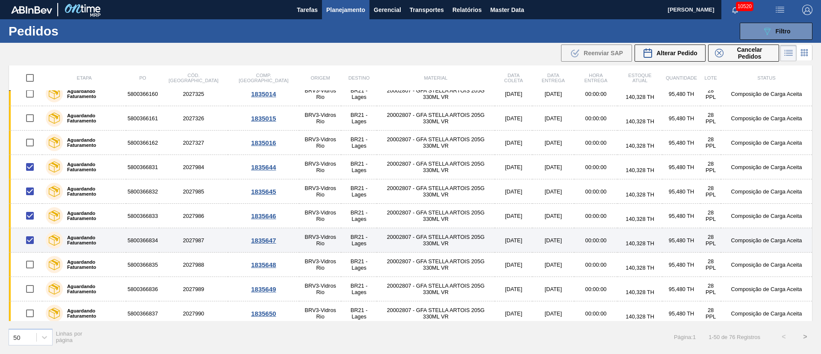
scroll to position [449, 0]
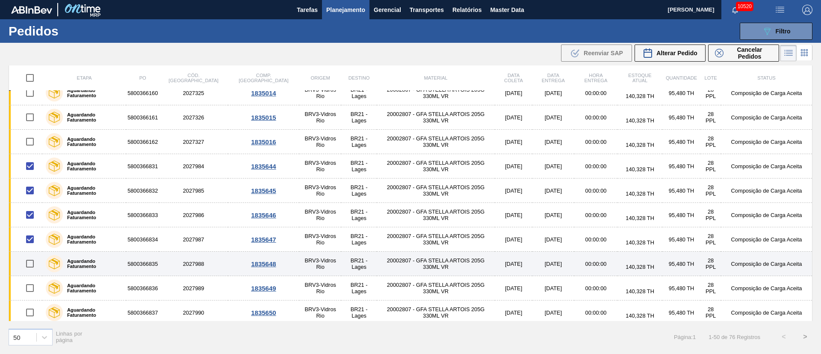
click at [31, 235] on input "checkbox" at bounding box center [30, 263] width 18 height 18
checkbox input "true"
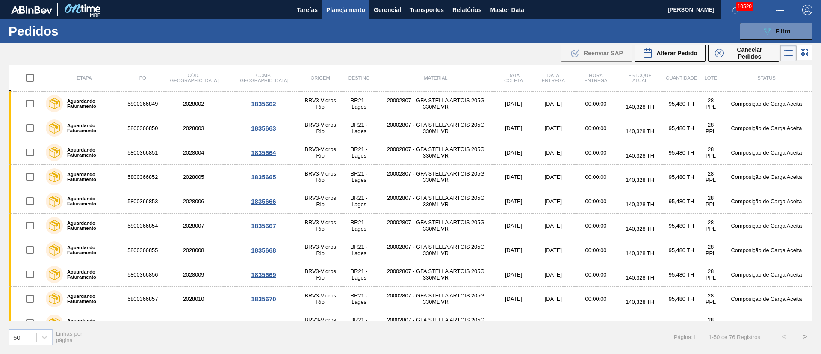
scroll to position [989, 0]
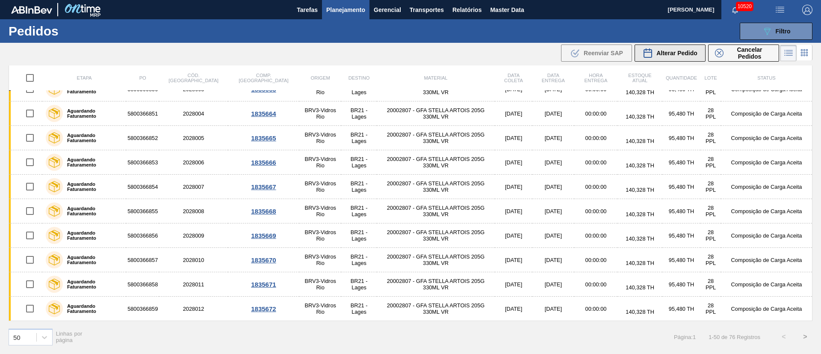
click at [547, 53] on span "Alterar Pedido" at bounding box center [676, 53] width 41 height 7
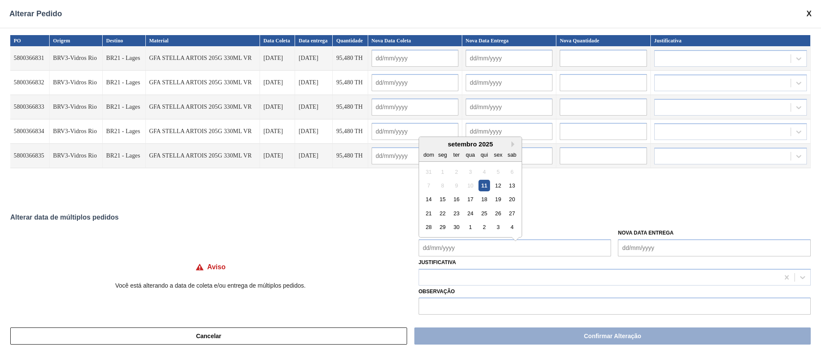
click at [468, 235] on Coleta "Nova Data Coleta" at bounding box center [515, 247] width 193 height 17
click at [428, 212] on div "21" at bounding box center [429, 209] width 12 height 12
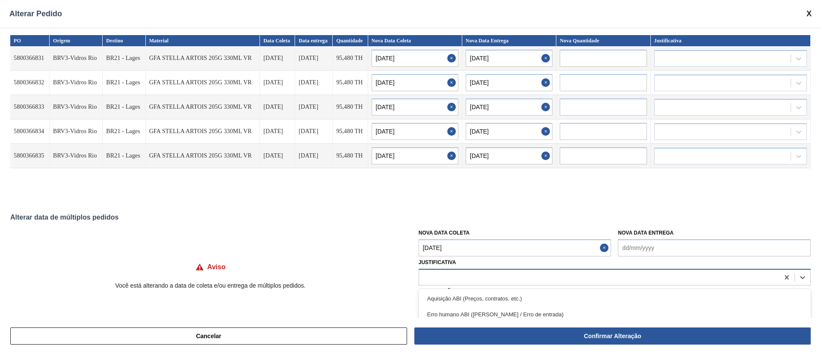
click at [450, 235] on div at bounding box center [599, 277] width 360 height 12
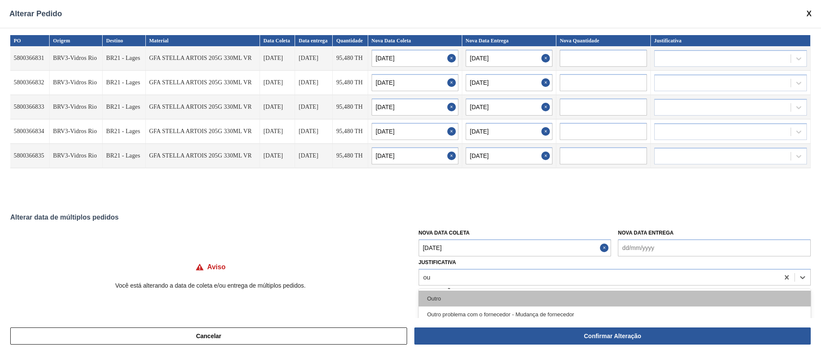
click at [446, 235] on div "Outro" at bounding box center [615, 298] width 392 height 16
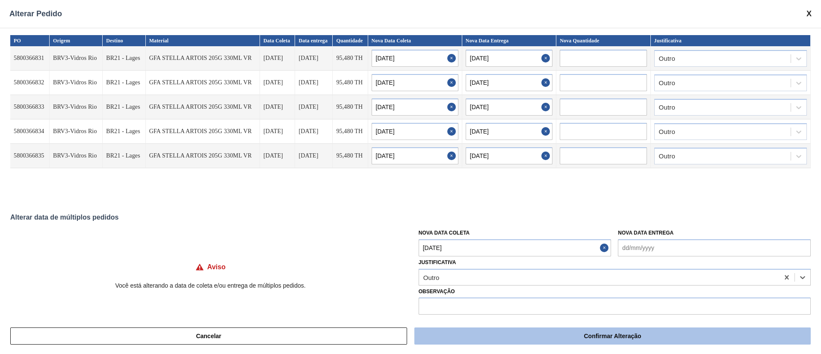
click at [547, 235] on button "Confirmar Alteração" at bounding box center [612, 335] width 396 height 17
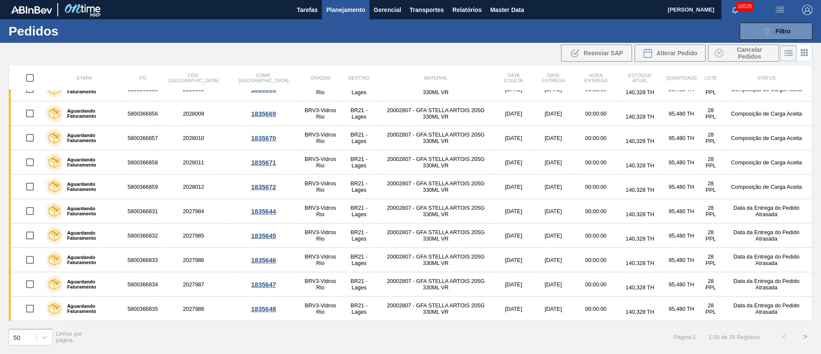
scroll to position [867, 0]
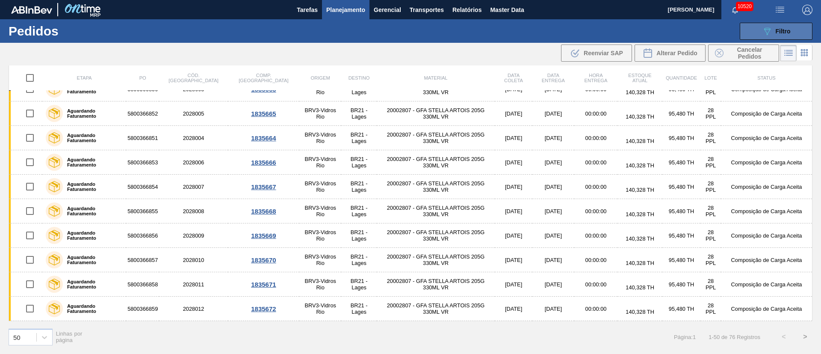
click at [547, 31] on button "089F7B8B-B2A5-4AFE-B5C0-19BA573D28AC Filtro" at bounding box center [776, 31] width 73 height 17
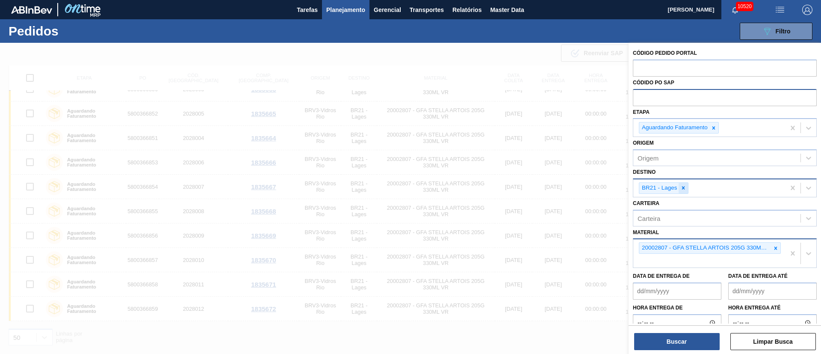
click at [547, 185] on icon at bounding box center [683, 188] width 6 height 6
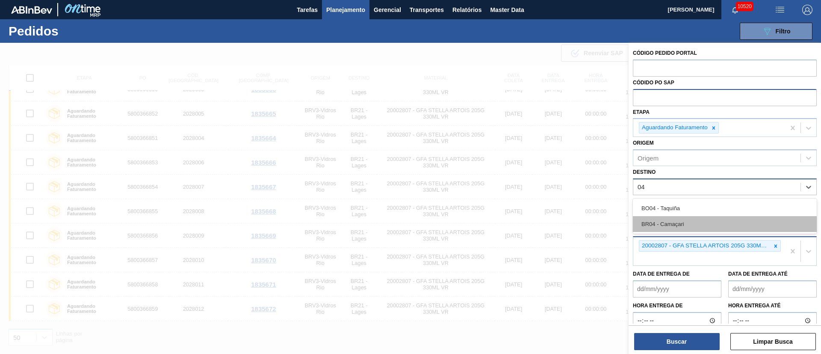
click at [547, 230] on div "BR04 - Camaçari" at bounding box center [725, 224] width 184 height 16
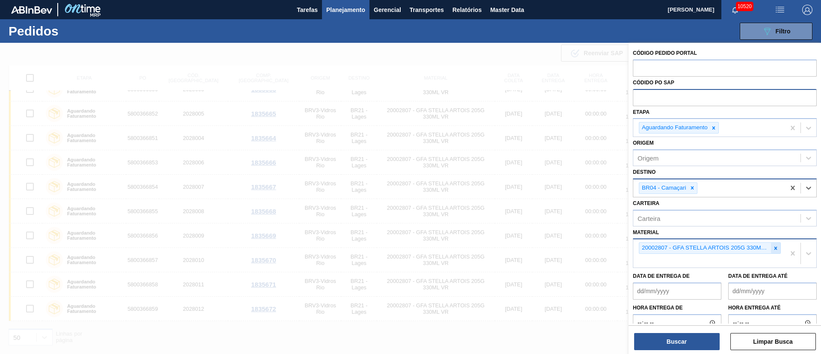
click at [547, 235] on icon at bounding box center [776, 248] width 6 height 6
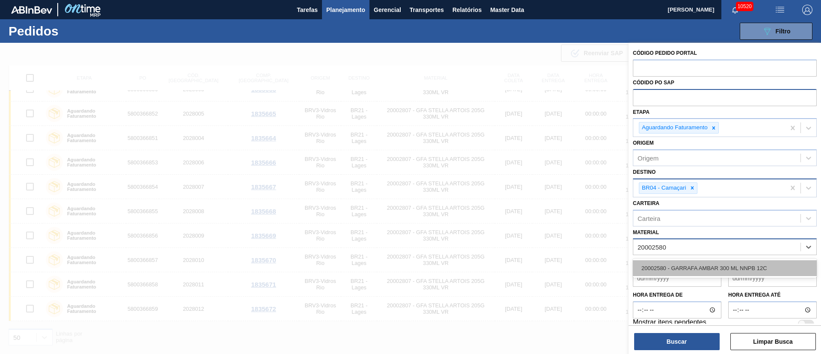
click at [547, 235] on div "20002580 - GARRAFA AMBAR 300 ML NNPB 12C" at bounding box center [725, 268] width 184 height 16
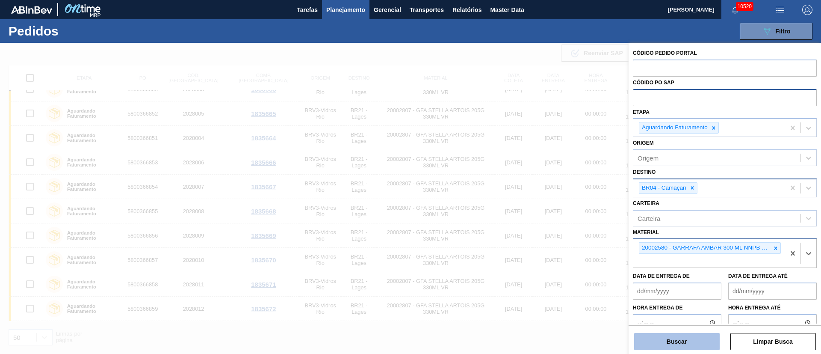
click at [547, 235] on button "Buscar" at bounding box center [677, 341] width 86 height 17
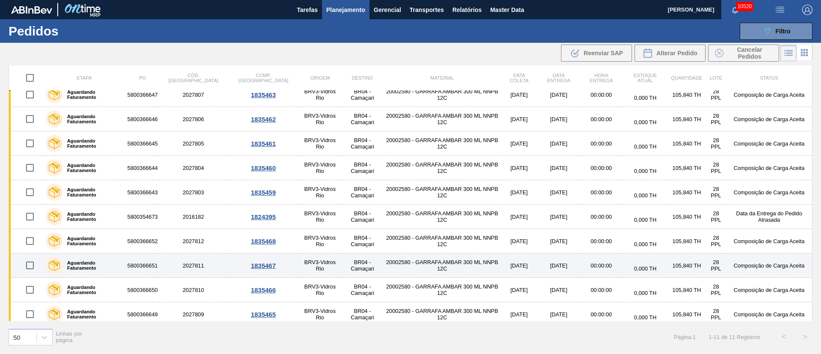
scroll to position [0, 0]
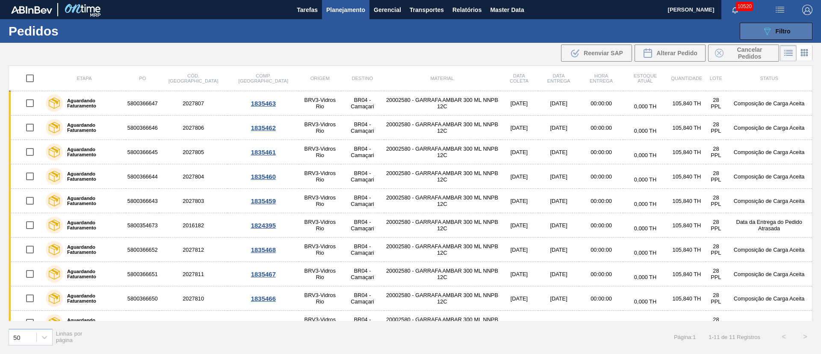
click at [547, 26] on div "089F7B8B-B2A5-4AFE-B5C0-19BA573D28AC Filtro" at bounding box center [776, 31] width 29 height 10
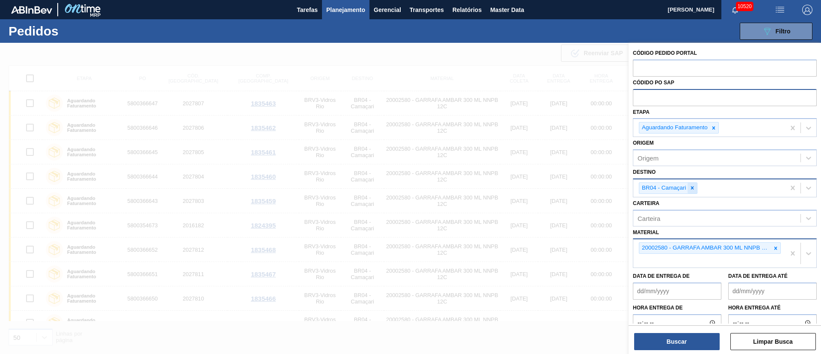
click at [547, 186] on icon at bounding box center [692, 188] width 6 height 6
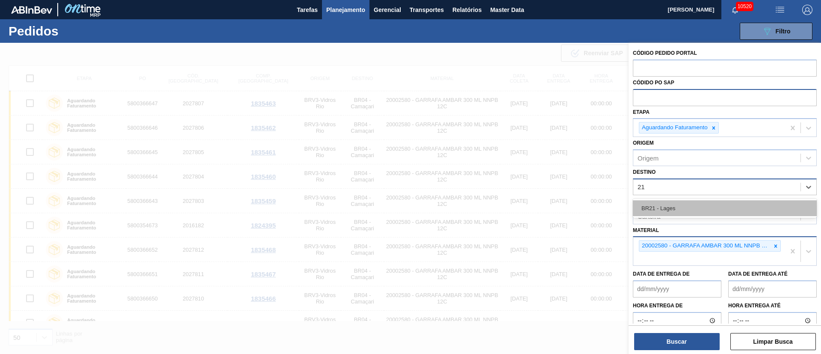
click at [547, 210] on div "BR21 - Lages" at bounding box center [725, 208] width 184 height 16
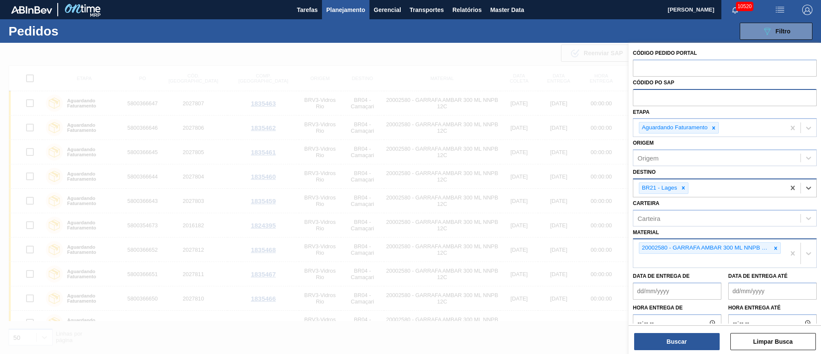
click at [547, 235] on icon at bounding box center [776, 248] width 6 height 6
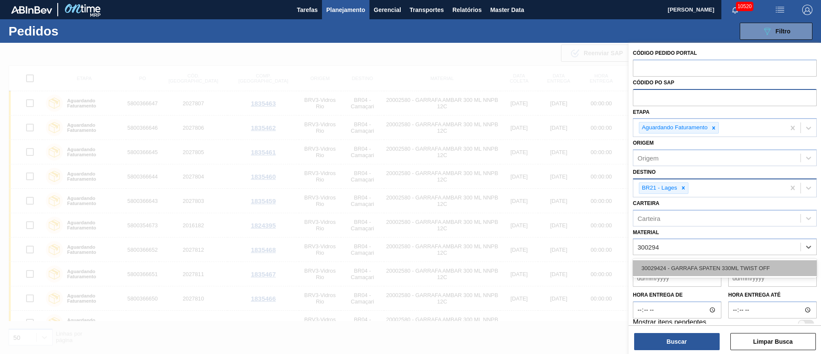
click at [547, 235] on div "30029424 - GARRAFA SPATEN 330ML TWIST OFF" at bounding box center [725, 268] width 184 height 16
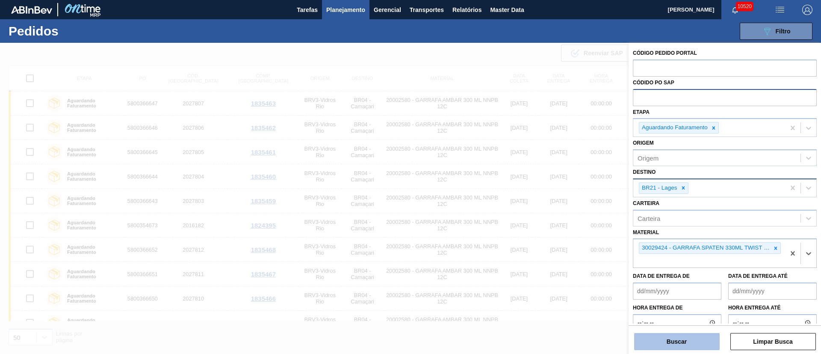
click at [547, 235] on button "Buscar" at bounding box center [677, 341] width 86 height 17
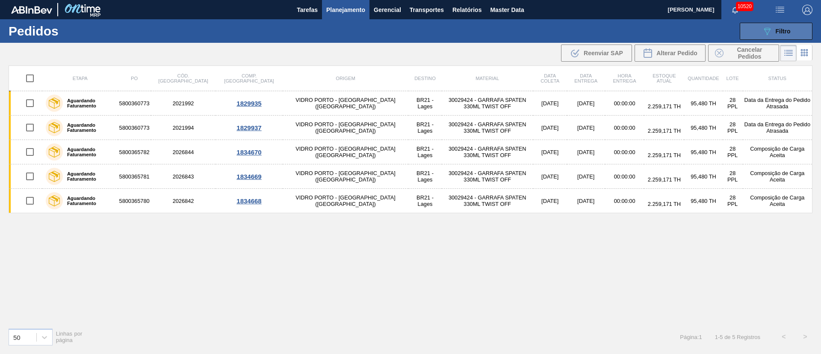
click at [547, 33] on icon "089F7B8B-B2A5-4AFE-B5C0-19BA573D28AC" at bounding box center [767, 31] width 10 height 10
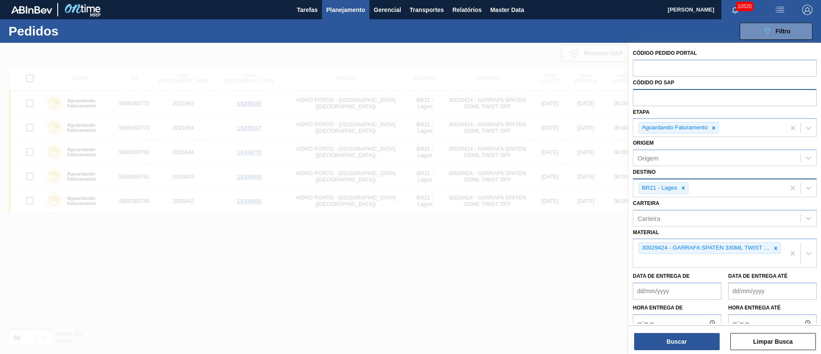
click at [402, 235] on div at bounding box center [410, 220] width 821 height 354
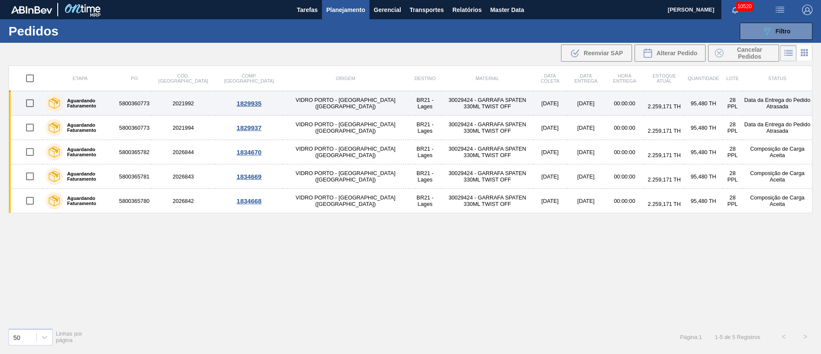
click at [30, 103] on input "checkbox" at bounding box center [30, 103] width 18 height 18
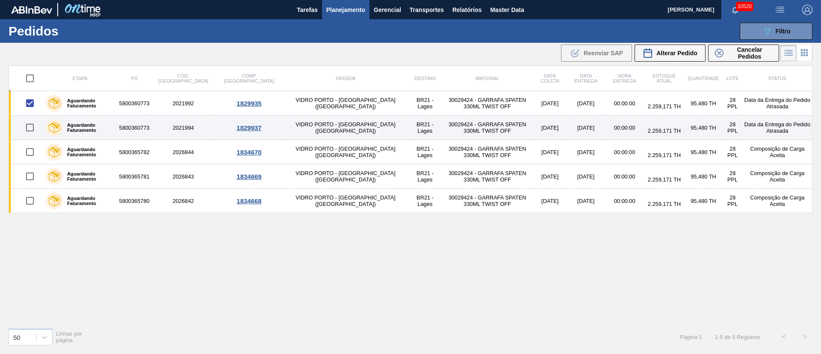
click at [29, 127] on input "checkbox" at bounding box center [30, 127] width 18 height 18
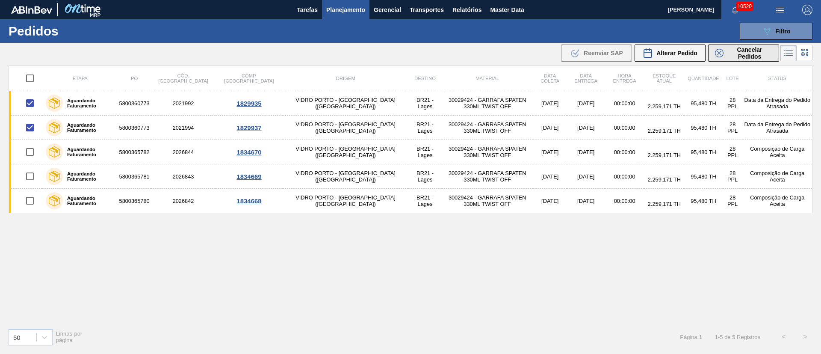
click at [547, 54] on span "Cancelar Pedidos" at bounding box center [749, 53] width 45 height 14
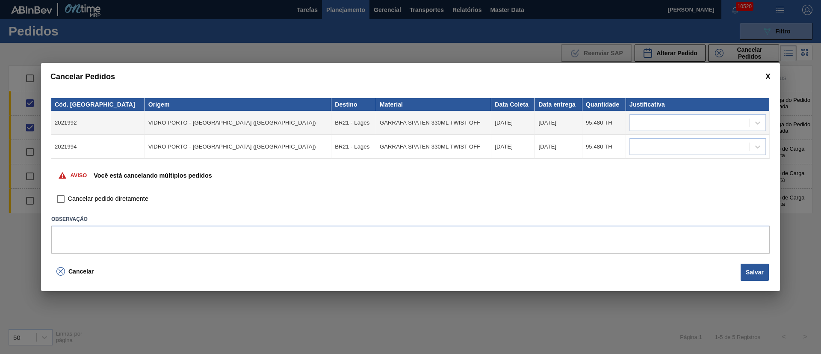
click at [56, 198] on input "Cancelar pedido diretamente" at bounding box center [60, 199] width 15 height 15
click at [547, 129] on div at bounding box center [697, 122] width 136 height 17
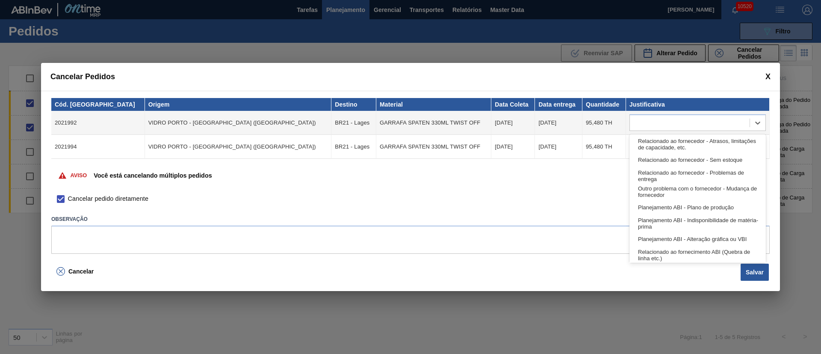
scroll to position [160, 0]
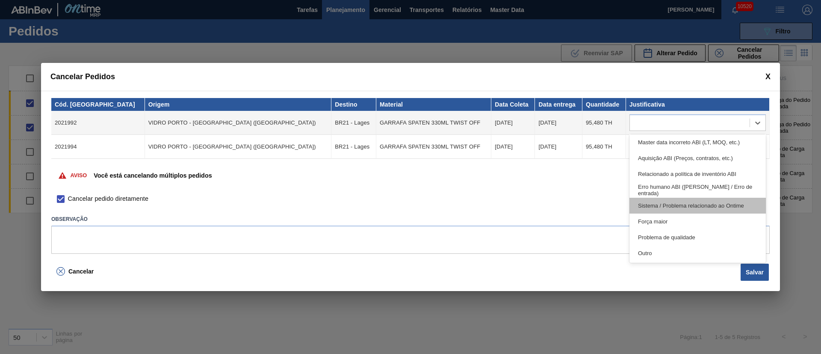
click at [547, 204] on div "Sistema / Problema relacionado ao Ontime" at bounding box center [697, 206] width 136 height 16
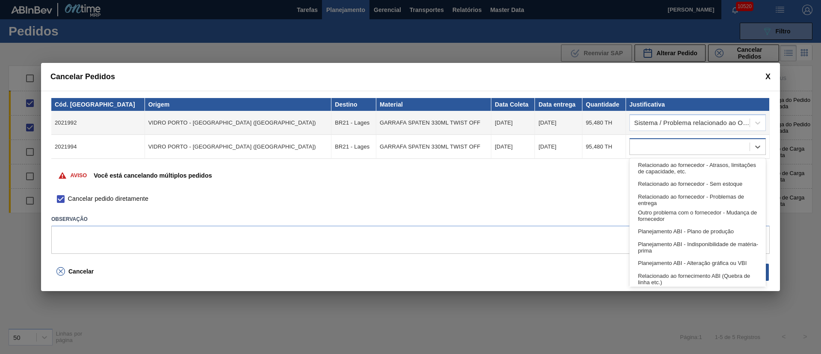
click at [547, 143] on div at bounding box center [690, 147] width 120 height 12
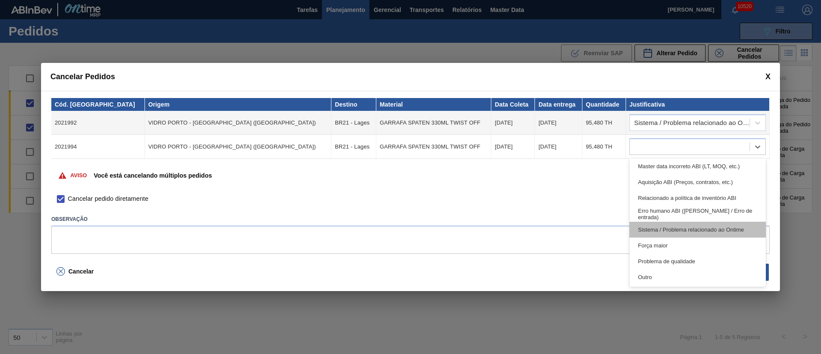
click at [547, 230] on div "Sistema / Problema relacionado ao Ontime" at bounding box center [697, 229] width 136 height 16
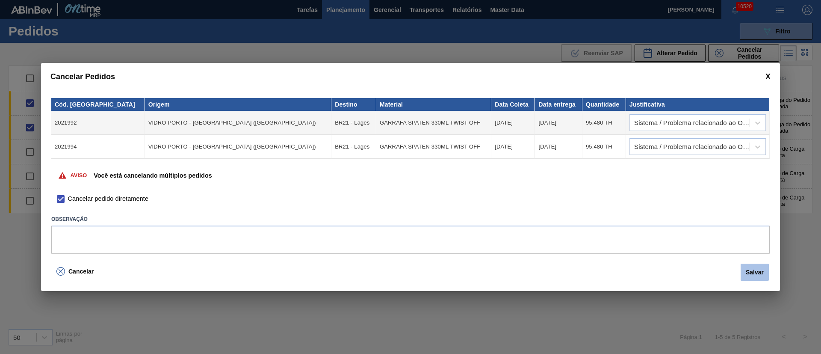
click at [547, 235] on button "Salvar" at bounding box center [755, 271] width 28 height 17
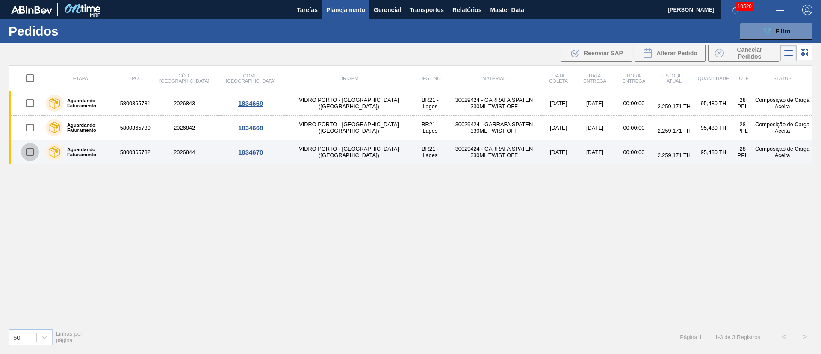
click at [32, 145] on input "checkbox" at bounding box center [30, 152] width 18 height 18
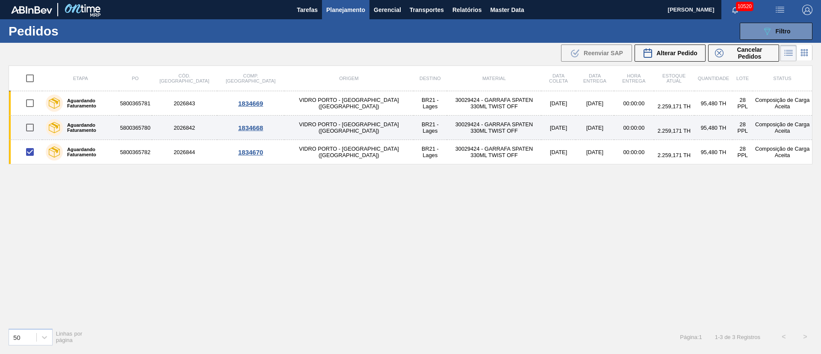
click at [34, 128] on input "checkbox" at bounding box center [30, 127] width 18 height 18
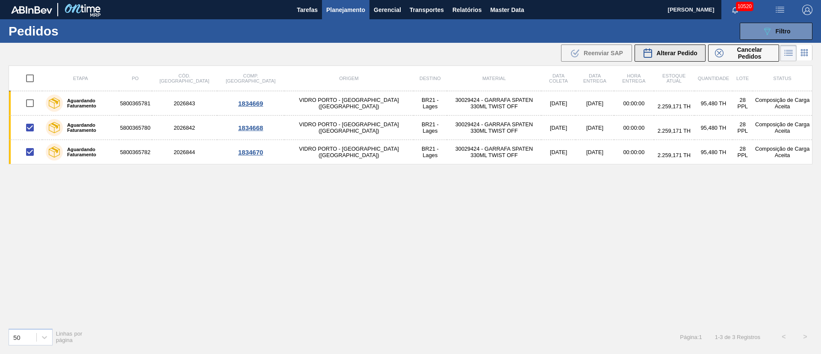
click at [547, 53] on span "Alterar Pedido" at bounding box center [676, 53] width 41 height 7
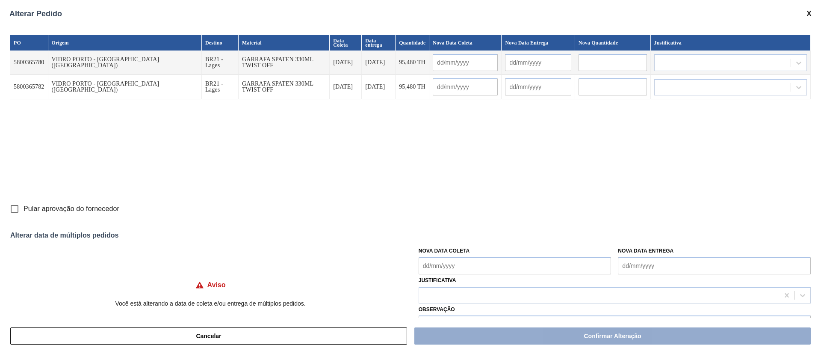
click at [349, 137] on div "PO Origem Destino Material Data Coleta Data entrega Quantidade Nova Data Coleta…" at bounding box center [410, 117] width 800 height 165
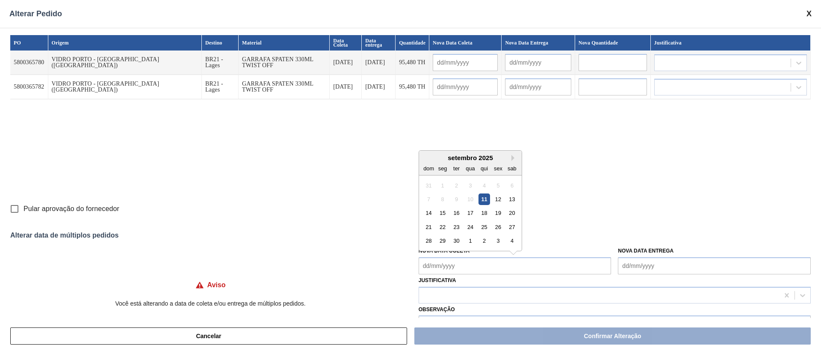
click at [446, 235] on Coleta "Nova Data Coleta" at bounding box center [515, 265] width 193 height 17
click at [331, 156] on div "PO Origem Destino Material Data Coleta Data entrega Quantidade Nova Data Coleta…" at bounding box center [410, 117] width 800 height 165
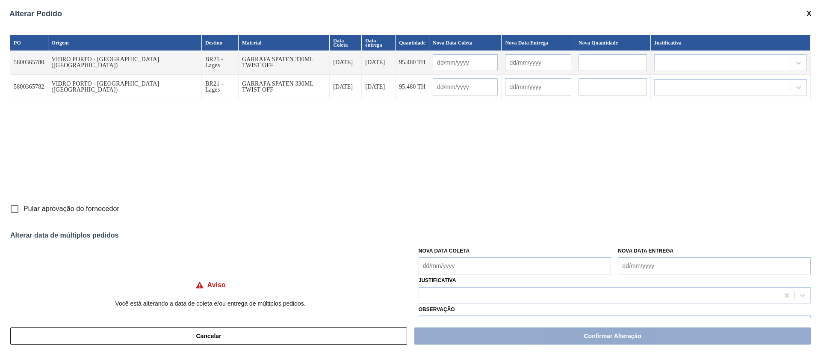
click at [322, 127] on div "PO Origem Destino Material Data Coleta Data entrega Quantidade Nova Data Coleta…" at bounding box center [410, 117] width 800 height 165
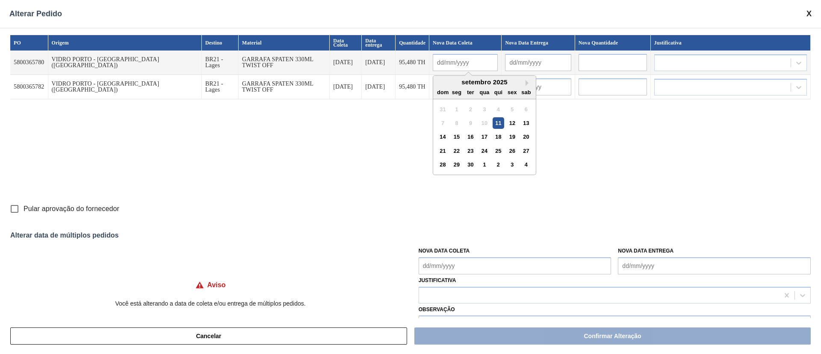
click at [439, 61] on input "text" at bounding box center [465, 62] width 65 height 17
click at [299, 170] on div "PO Origem Destino Material Data Coleta Data entrega Quantidade Nova Data Coleta…" at bounding box center [410, 117] width 800 height 165
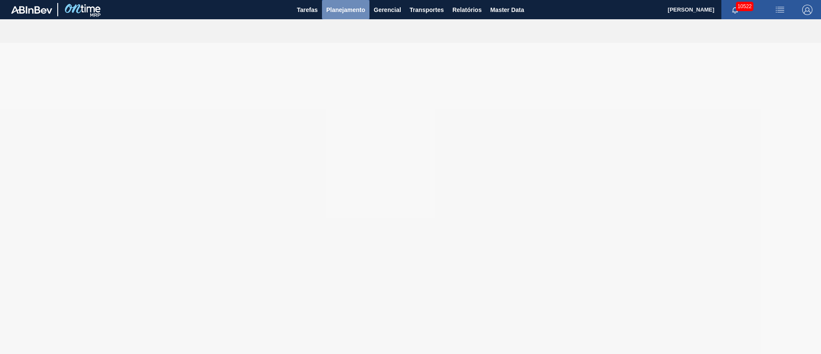
click at [343, 11] on span "Planejamento" at bounding box center [345, 10] width 39 height 10
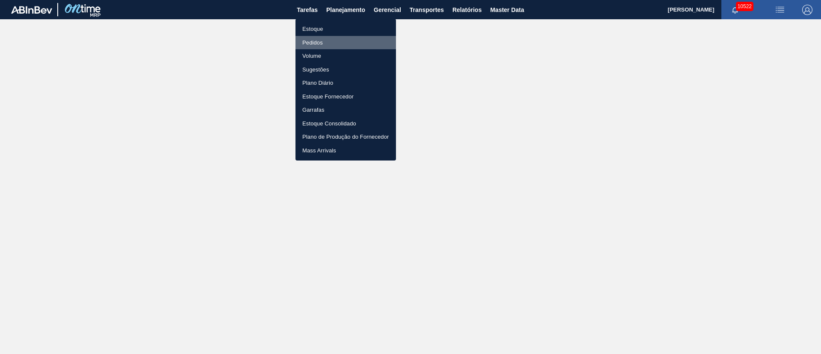
click at [320, 43] on li "Pedidos" at bounding box center [345, 43] width 100 height 14
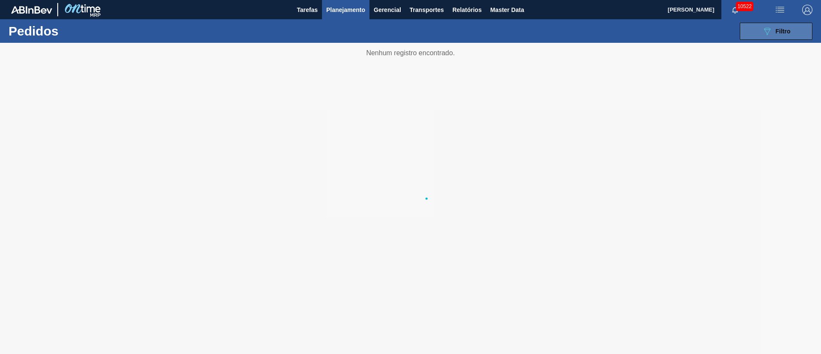
click at [776, 30] on span "Filtro" at bounding box center [783, 31] width 15 height 7
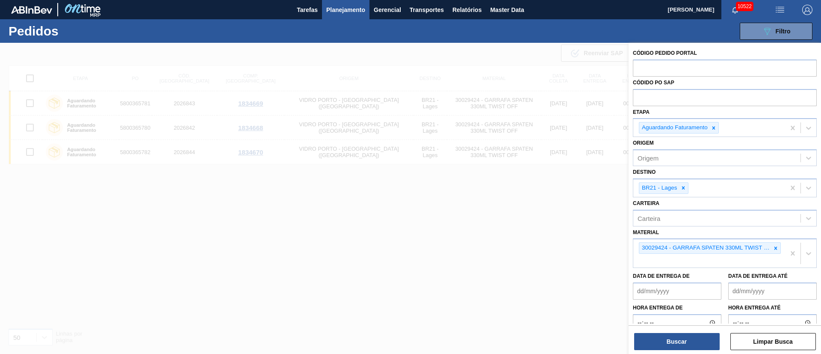
click at [456, 72] on div at bounding box center [410, 220] width 821 height 354
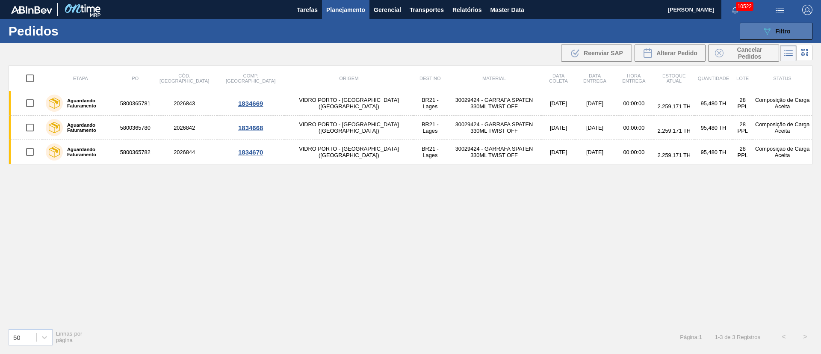
click at [798, 34] on button "089F7B8B-B2A5-4AFE-B5C0-19BA573D28AC Filtro" at bounding box center [776, 31] width 73 height 17
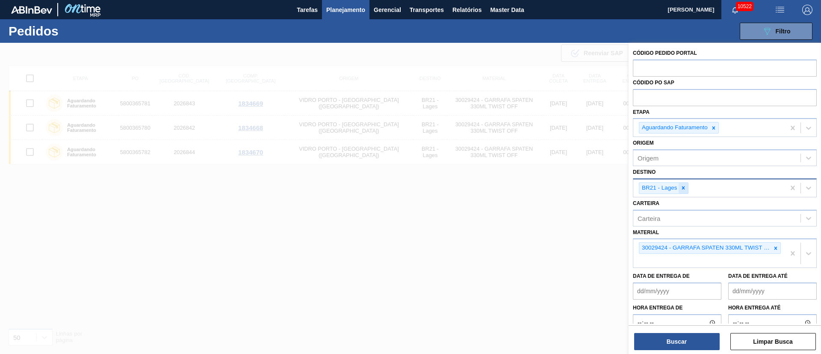
click at [684, 186] on icon at bounding box center [683, 188] width 6 height 6
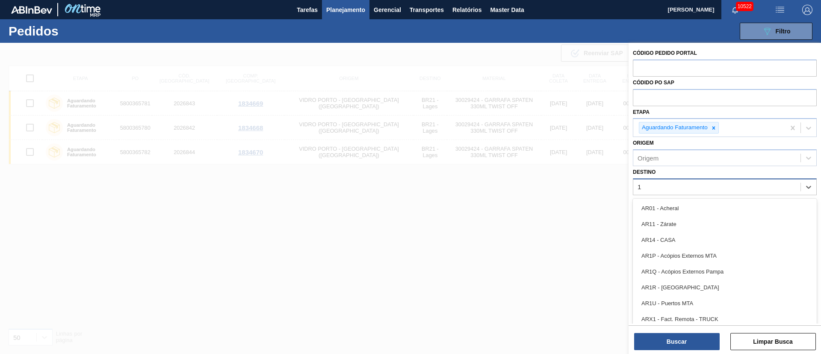
type input "19"
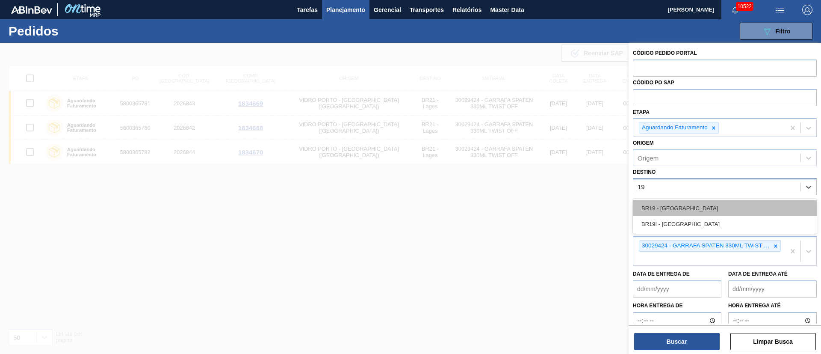
click at [669, 205] on div "BR19 - [GEOGRAPHIC_DATA]" at bounding box center [725, 208] width 184 height 16
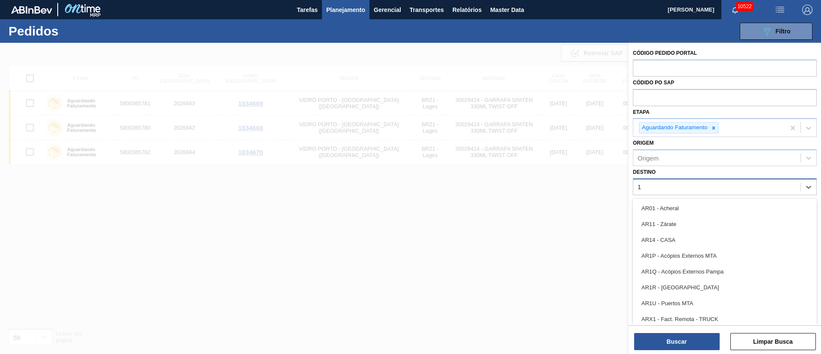
type input "16"
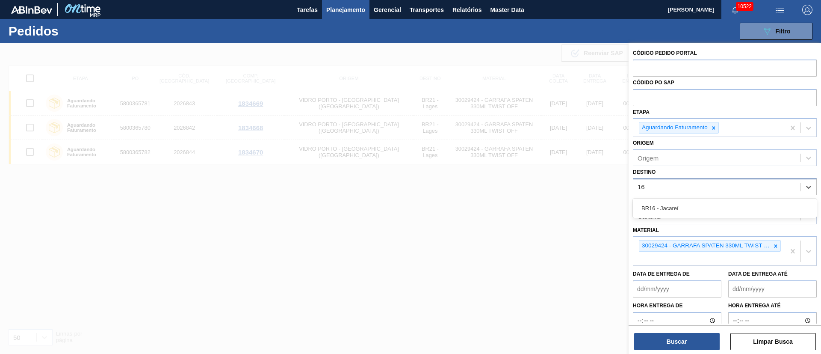
click at [669, 205] on div "BR16 - Jacareí" at bounding box center [725, 208] width 184 height 16
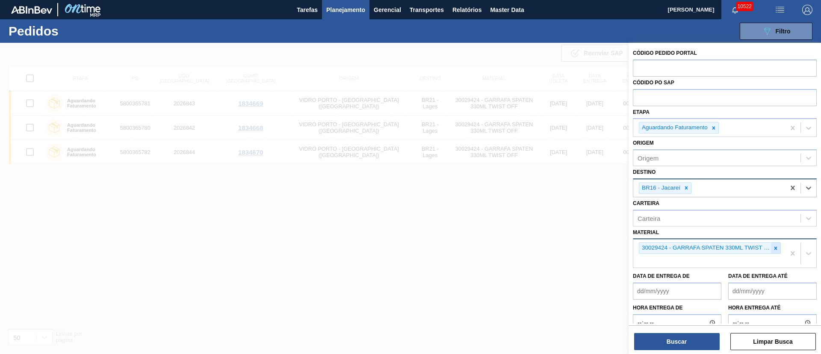
click at [776, 251] on div at bounding box center [775, 247] width 9 height 11
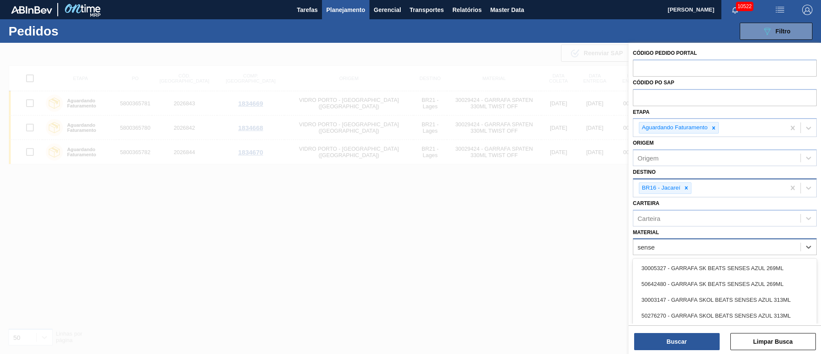
type input "senses"
click at [744, 273] on div "30005327 - GARRAFA SK BEATS SENSES AZUL 269ML" at bounding box center [725, 268] width 184 height 16
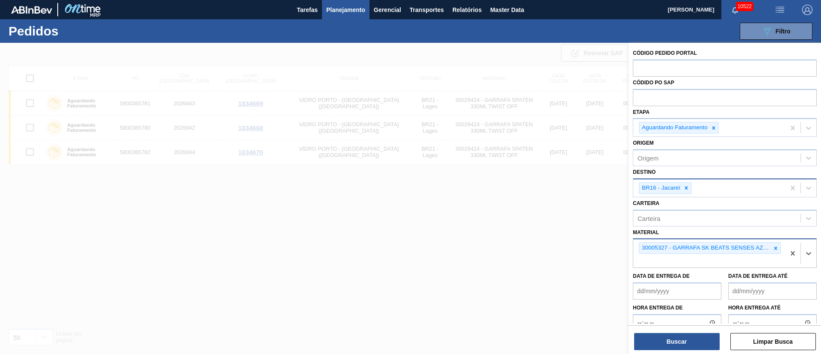
drag, startPoint x: 685, startPoint y: 340, endPoint x: 552, endPoint y: 315, distance: 135.3
click at [685, 340] on button "Buscar" at bounding box center [677, 341] width 86 height 17
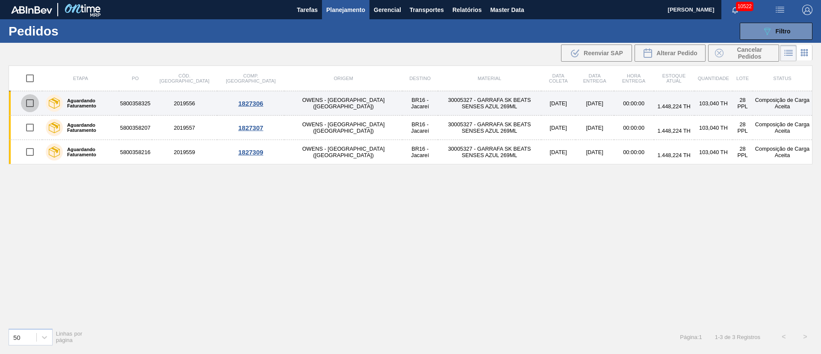
click at [31, 103] on input "checkbox" at bounding box center [30, 103] width 18 height 18
checkbox input "true"
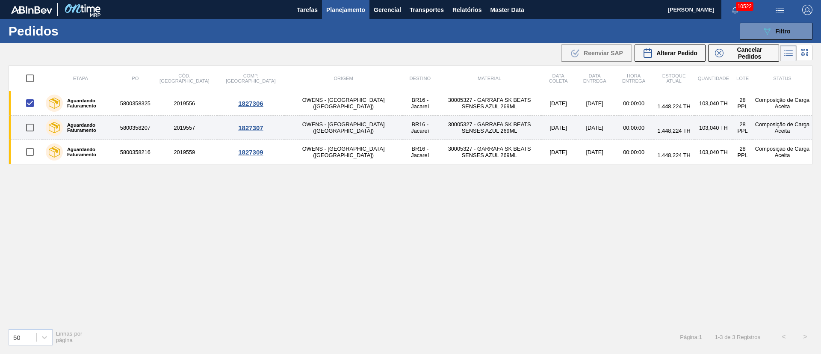
click at [31, 126] on input "checkbox" at bounding box center [30, 127] width 18 height 18
checkbox input "true"
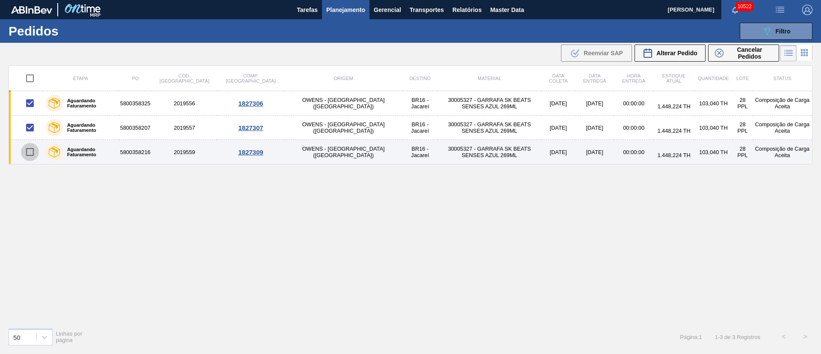
click at [33, 153] on input "checkbox" at bounding box center [30, 152] width 18 height 18
checkbox input "true"
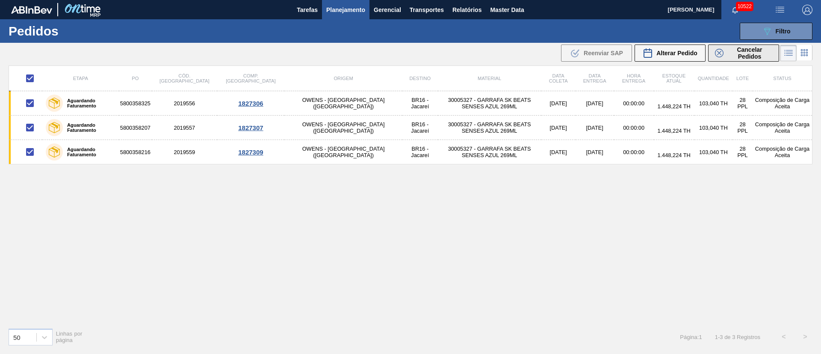
click at [741, 54] on span "Cancelar Pedidos" at bounding box center [749, 53] width 45 height 14
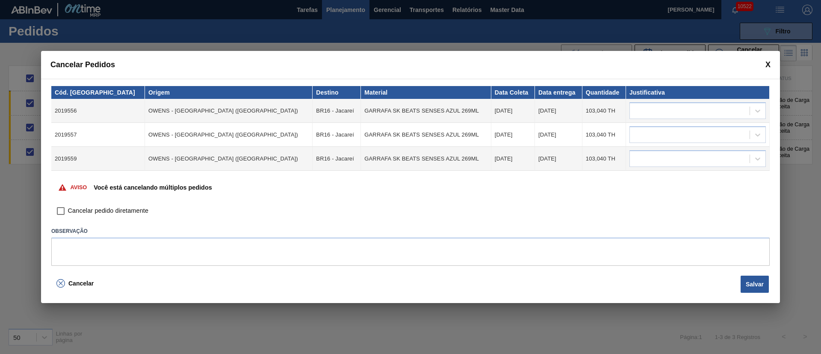
click at [63, 212] on input "Cancelar pedido diretamente" at bounding box center [60, 211] width 15 height 15
checkbox input "true"
click at [659, 107] on div at bounding box center [690, 111] width 120 height 12
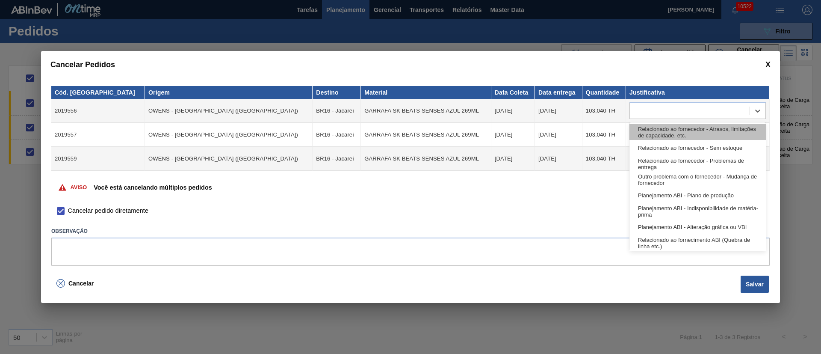
click at [658, 136] on div "Relacionado ao fornecedor - Atrasos, limitações de capacidade, etc." at bounding box center [697, 132] width 136 height 16
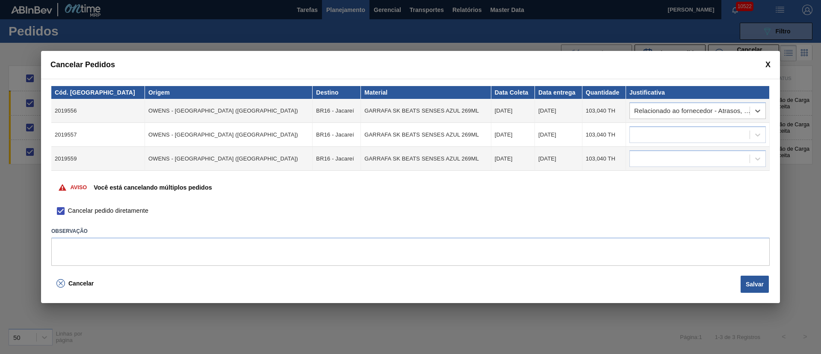
click at [658, 148] on td at bounding box center [698, 159] width 144 height 24
click at [657, 137] on div at bounding box center [690, 135] width 120 height 12
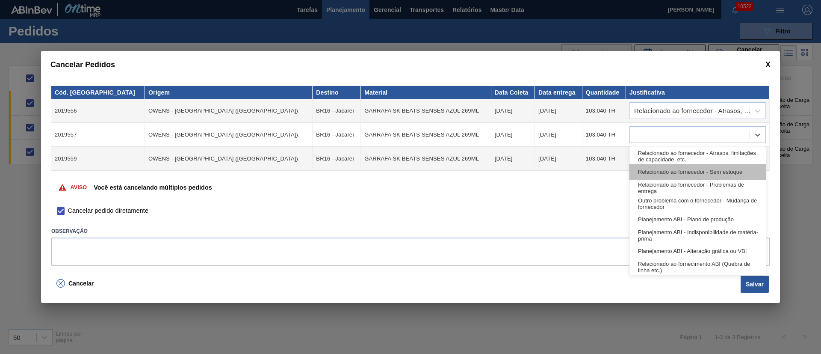
click at [653, 165] on div "Relacionado ao fornecedor - Sem estoque" at bounding box center [697, 172] width 136 height 16
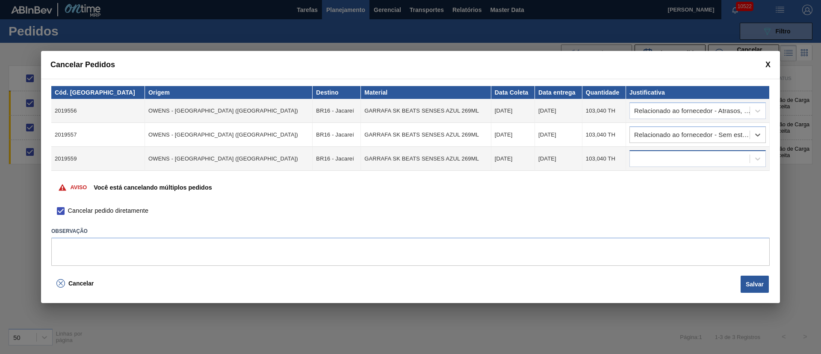
click at [654, 159] on div at bounding box center [690, 159] width 120 height 12
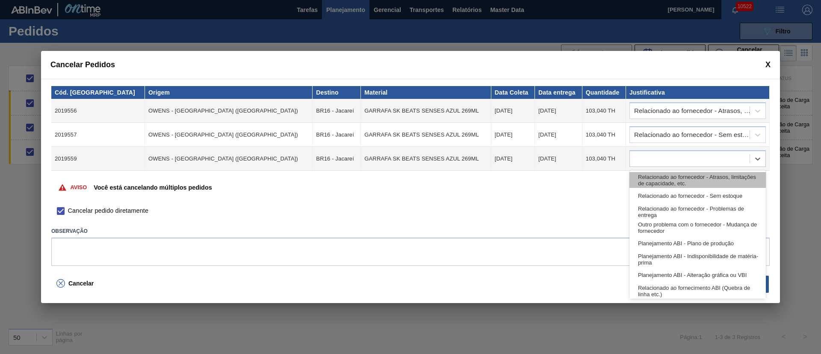
click at [646, 178] on div "Relacionado ao fornecedor - Atrasos, limitações de capacidade, etc." at bounding box center [697, 180] width 136 height 16
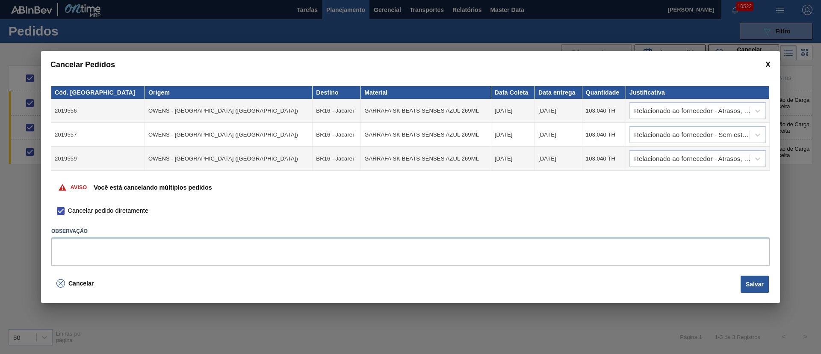
click at [199, 253] on textarea at bounding box center [410, 251] width 718 height 28
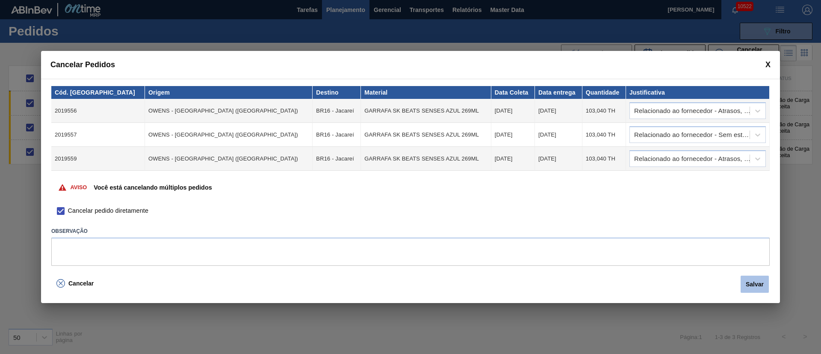
click at [761, 288] on button "Salvar" at bounding box center [755, 283] width 28 height 17
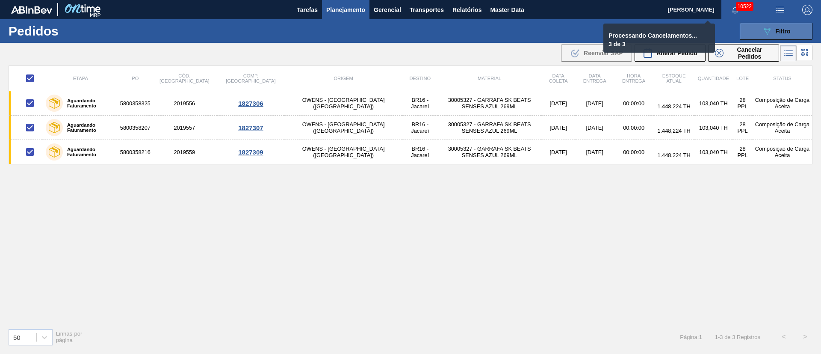
checkbox input "false"
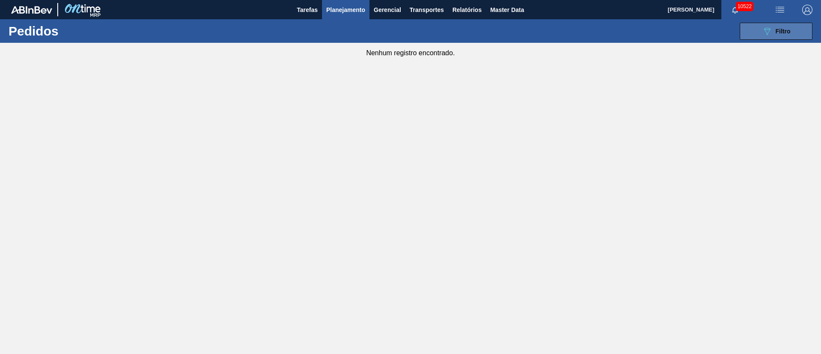
click at [773, 28] on div "089F7B8B-B2A5-4AFE-B5C0-19BA573D28AC Filtro" at bounding box center [776, 31] width 29 height 10
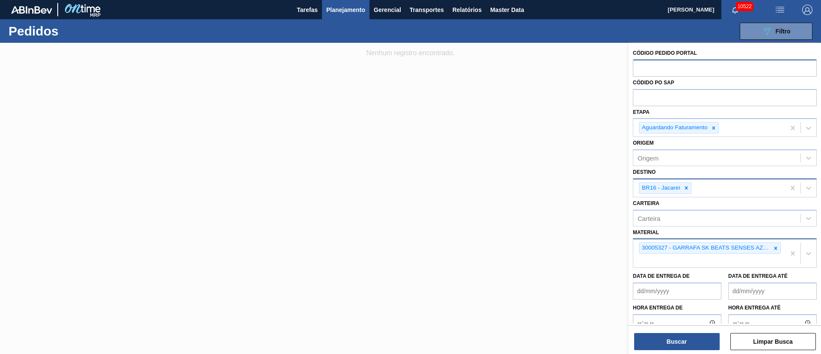
click at [667, 70] on input "text" at bounding box center [725, 67] width 184 height 16
click at [665, 89] on input "text" at bounding box center [725, 97] width 184 height 16
click at [712, 127] on icon at bounding box center [714, 128] width 6 height 6
type input "5800361886"
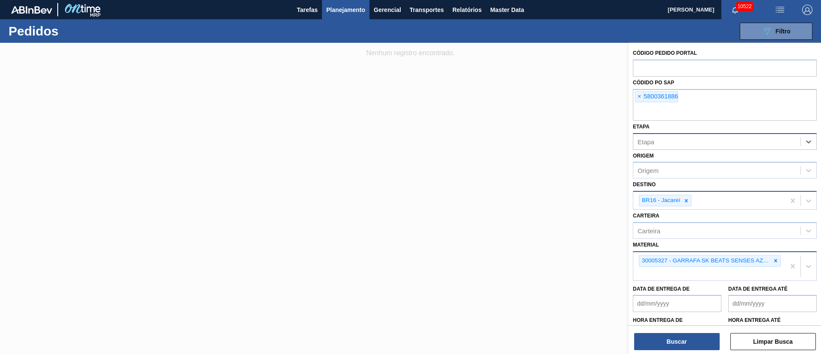
drag, startPoint x: 690, startPoint y: 201, endPoint x: 714, endPoint y: 214, distance: 27.7
click at [689, 201] on div at bounding box center [686, 200] width 9 height 11
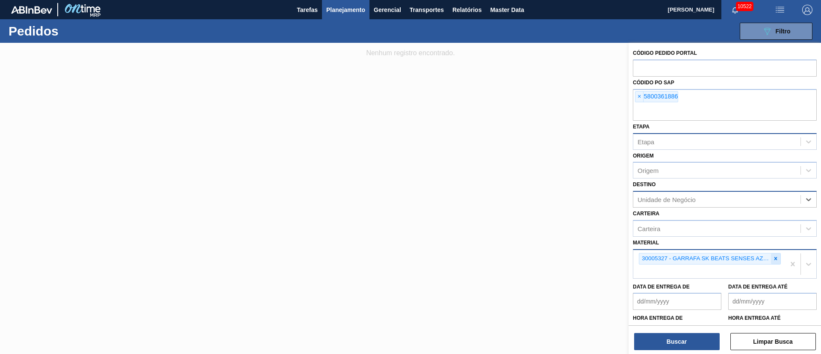
click at [776, 260] on icon at bounding box center [775, 258] width 3 height 3
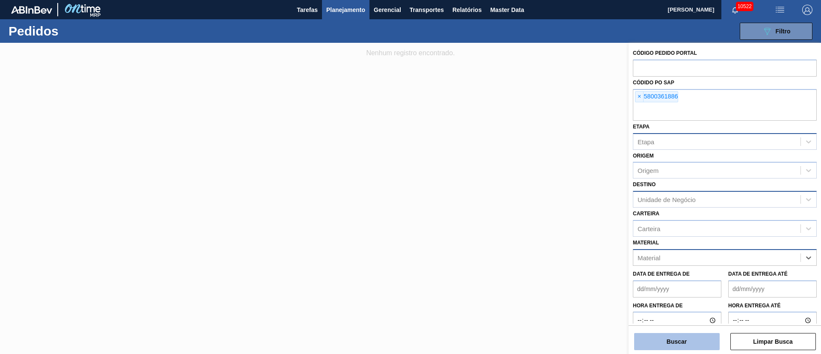
click at [706, 338] on button "Buscar" at bounding box center [677, 341] width 86 height 17
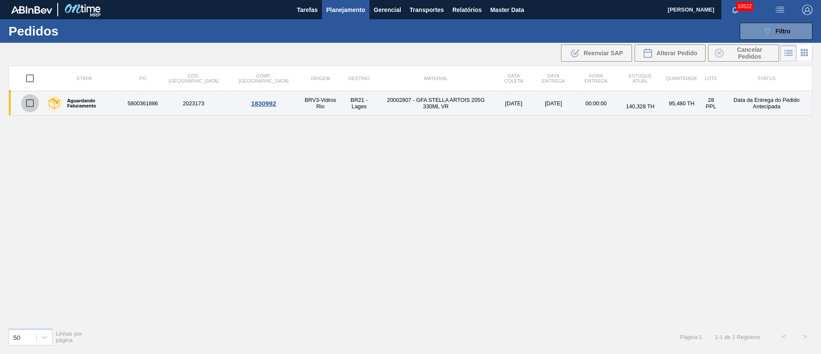
click at [27, 104] on input "checkbox" at bounding box center [30, 103] width 18 height 18
checkbox input "true"
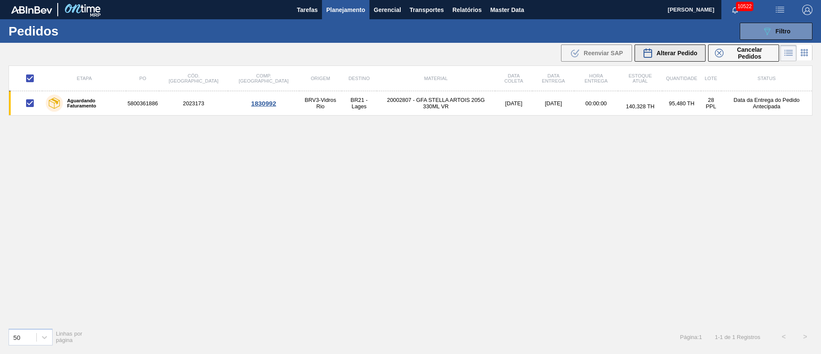
click at [680, 54] on span "Alterar Pedido" at bounding box center [676, 53] width 41 height 7
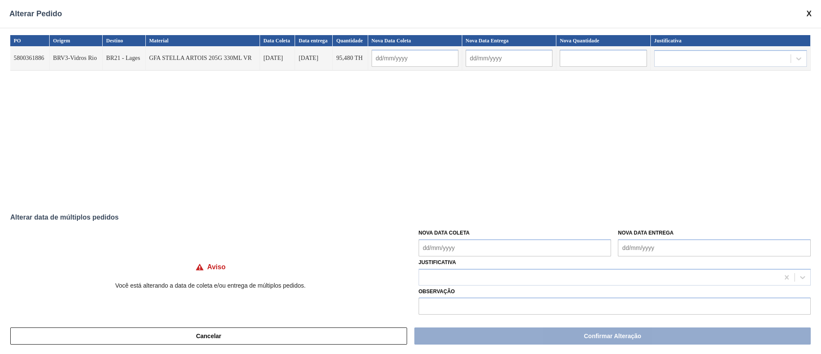
click at [433, 247] on Coleta "Nova Data Coleta" at bounding box center [515, 247] width 193 height 17
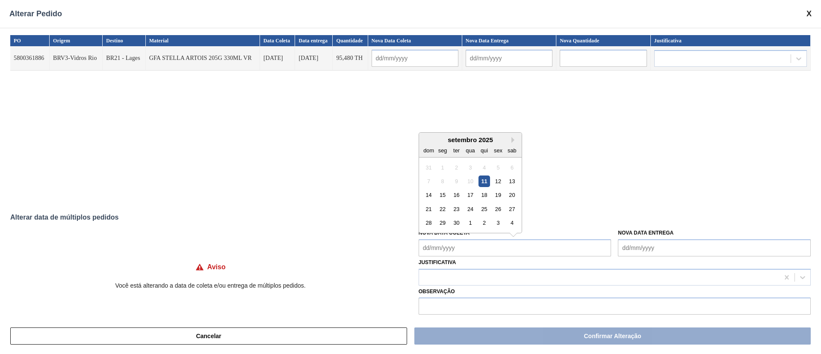
drag, startPoint x: 446, startPoint y: 194, endPoint x: 448, endPoint y: 233, distance: 39.0
click at [446, 194] on div "15" at bounding box center [443, 195] width 12 height 12
type Coleta "[DATE]"
type input "[DATE]"
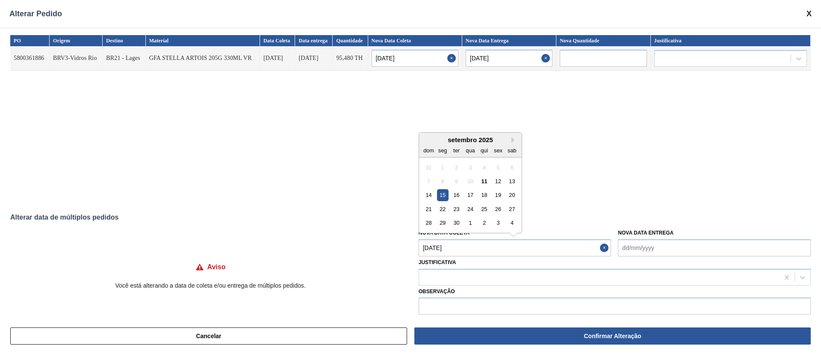
click at [448, 246] on Coleta "[DATE]" at bounding box center [515, 247] width 193 height 17
click at [498, 179] on div "12" at bounding box center [498, 181] width 12 height 12
type Coleta "[DATE]"
type input "[DATE]"
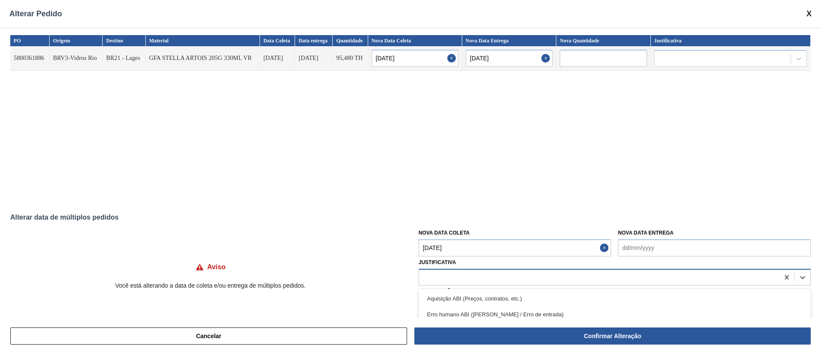
click at [472, 275] on div at bounding box center [599, 277] width 360 height 12
type input "o"
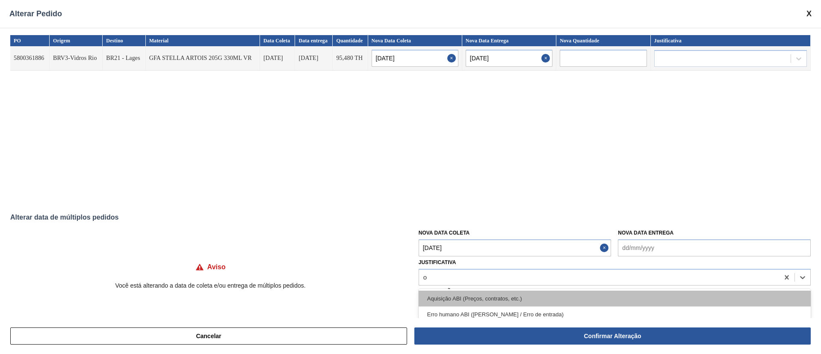
click at [465, 294] on div "Aquisição ABI (Preços, contratos, etc.)" at bounding box center [615, 298] width 392 height 16
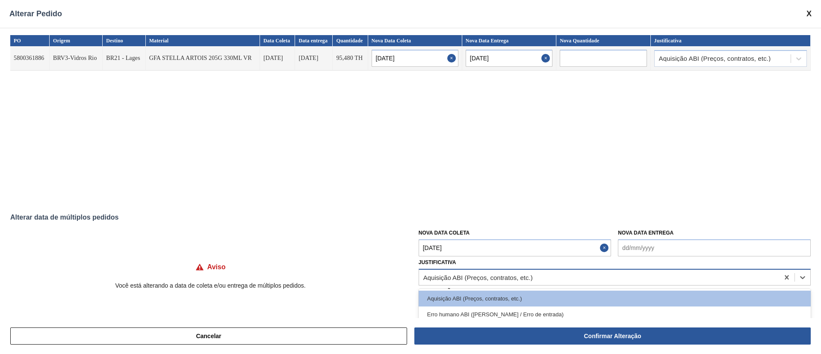
click at [533, 276] on div "Aquisição ABI (Preços, contratos, etc.)" at bounding box center [599, 277] width 360 height 12
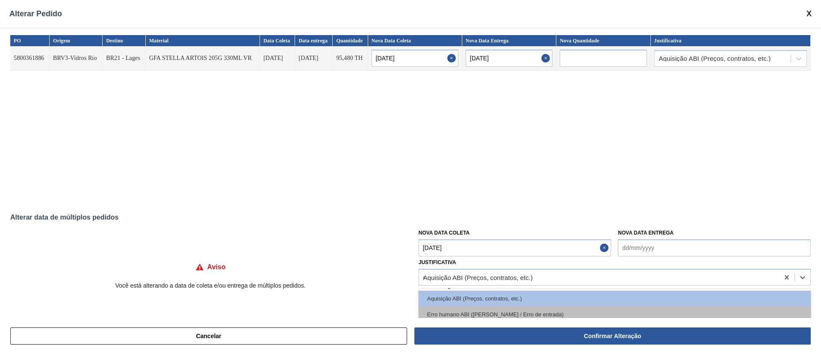
type input "ou"
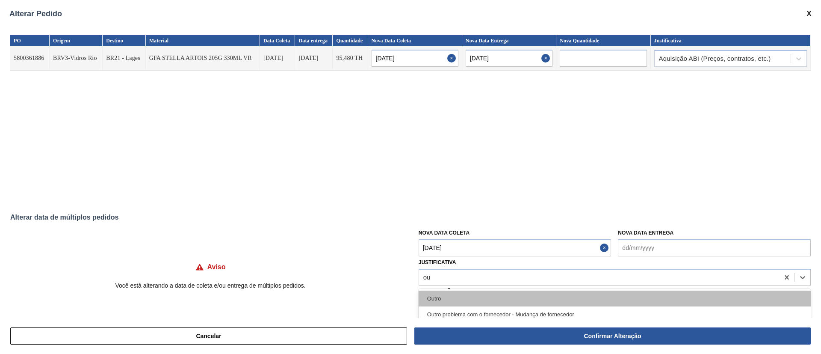
click at [466, 296] on div "Outro" at bounding box center [615, 298] width 392 height 16
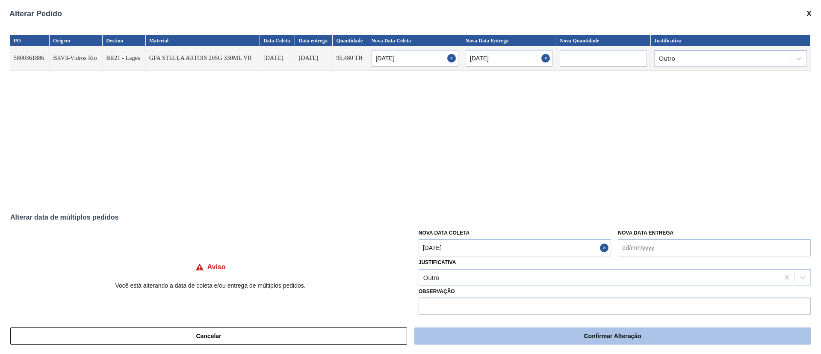
click at [609, 340] on button "Confirmar Alteração" at bounding box center [612, 335] width 396 height 17
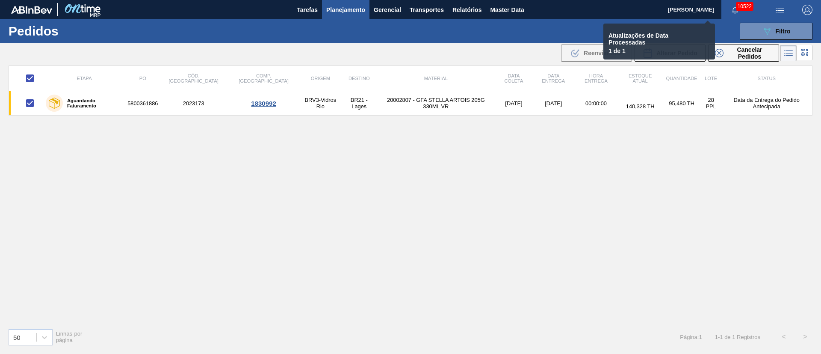
checkbox input "false"
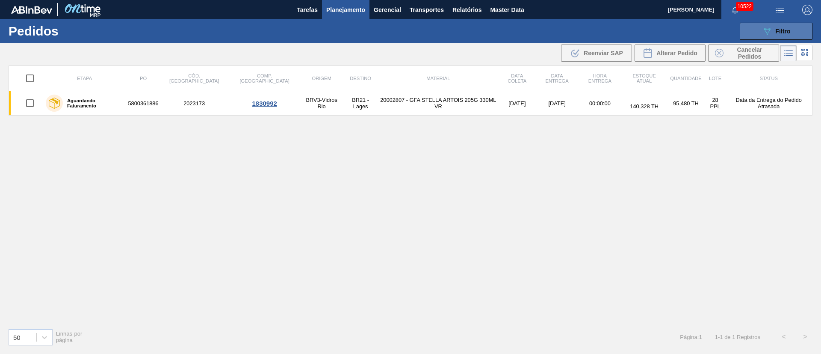
click at [770, 39] on button "089F7B8B-B2A5-4AFE-B5C0-19BA573D28AC Filtro" at bounding box center [776, 31] width 73 height 17
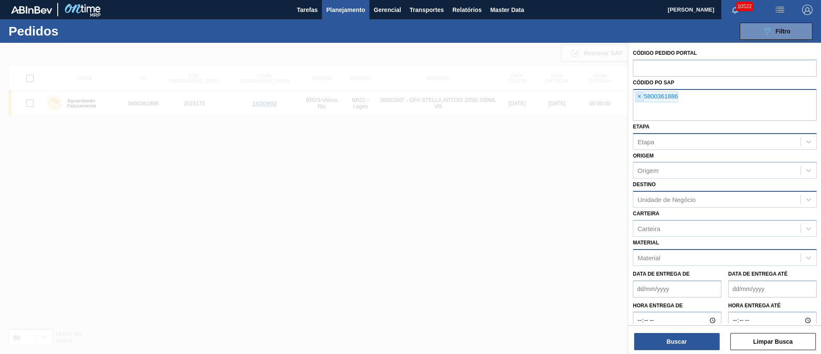
click at [638, 94] on span "×" at bounding box center [639, 97] width 8 height 10
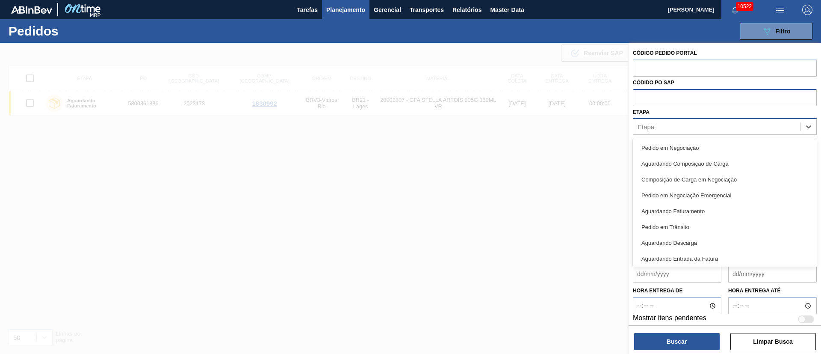
click at [658, 128] on div "Etapa" at bounding box center [716, 127] width 167 height 12
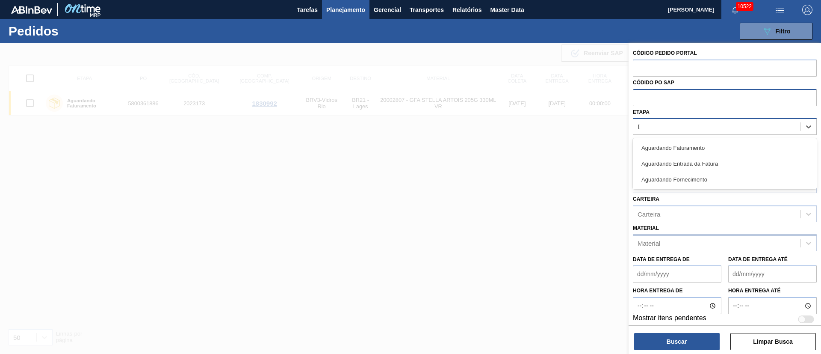
type input "fat"
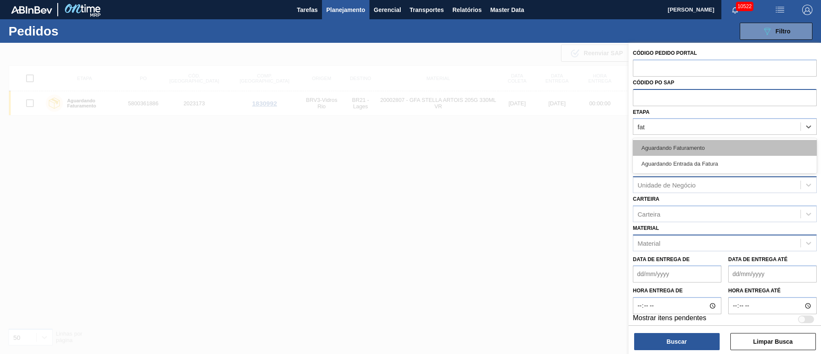
click at [659, 142] on div "Aguardando Faturamento" at bounding box center [725, 148] width 184 height 16
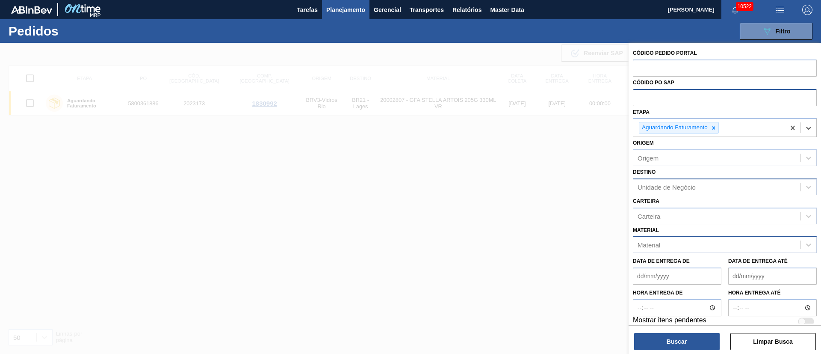
click at [657, 243] on div "Material" at bounding box center [649, 244] width 23 height 7
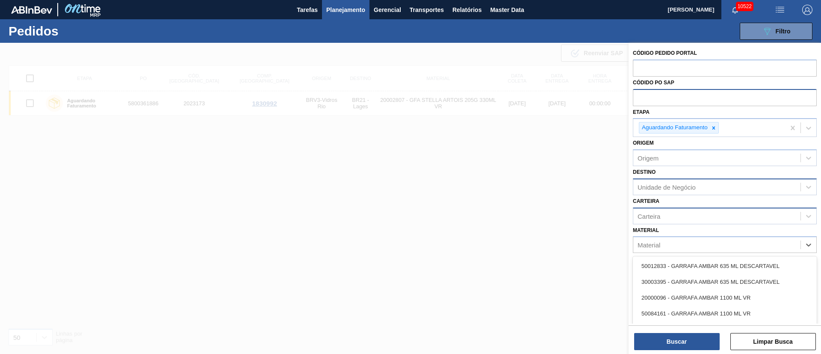
click at [651, 207] on div "Carteira" at bounding box center [725, 215] width 184 height 17
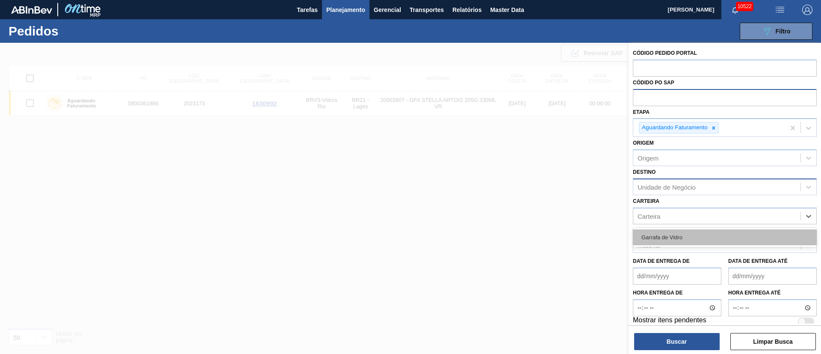
click at [652, 236] on div "Garrafa de Vidro" at bounding box center [725, 237] width 184 height 16
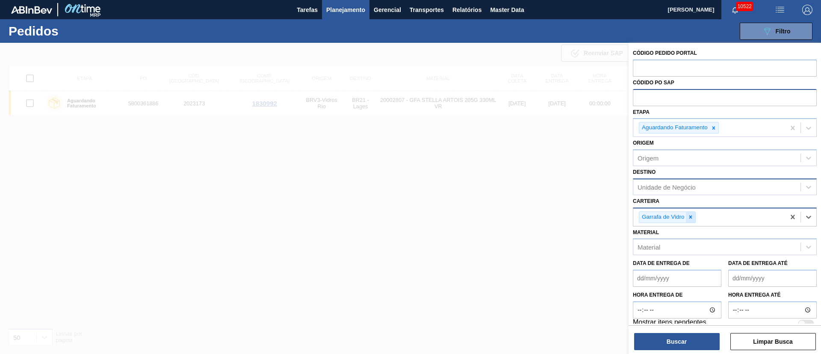
click at [690, 220] on div at bounding box center [690, 217] width 9 height 11
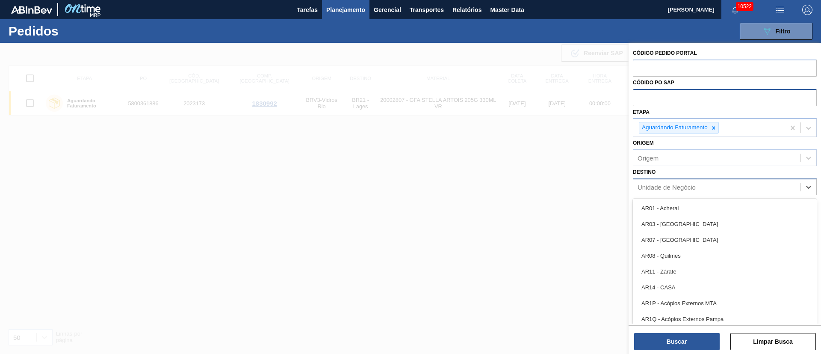
click at [673, 189] on div "Unidade de Negócio" at bounding box center [667, 186] width 58 height 7
click at [678, 167] on div "Destino option BR16 - Jacareí, deselected. option AR01 - Acheral focused, 1 of …" at bounding box center [725, 180] width 184 height 29
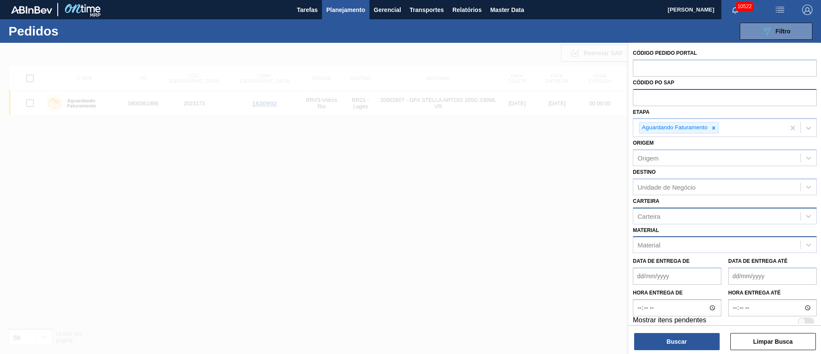
click at [661, 247] on div "Material" at bounding box center [716, 245] width 167 height 12
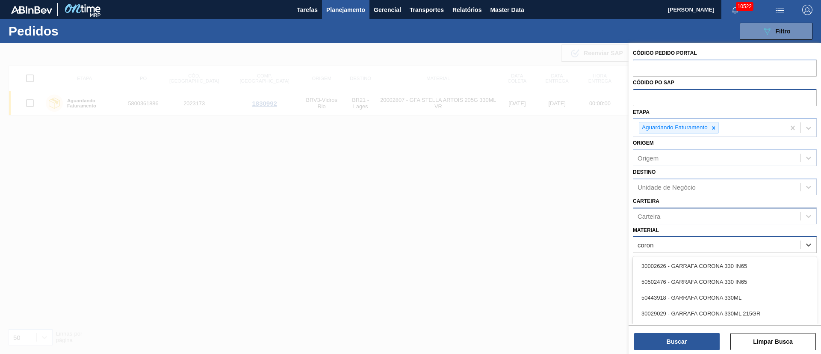
type input "coroni"
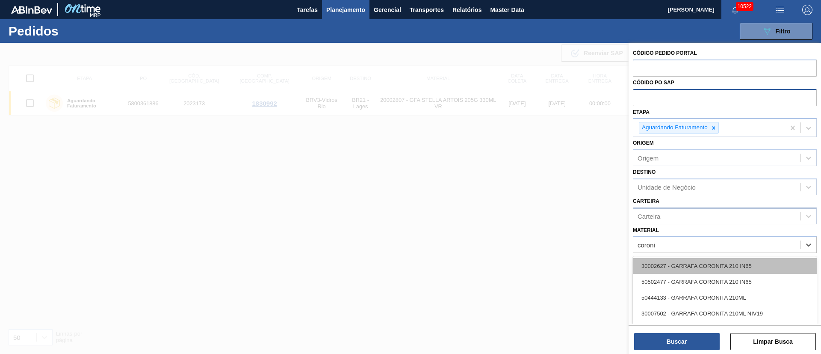
click at [688, 268] on div "30002627 - GARRAFA CORONITA 210 IN65" at bounding box center [725, 266] width 184 height 16
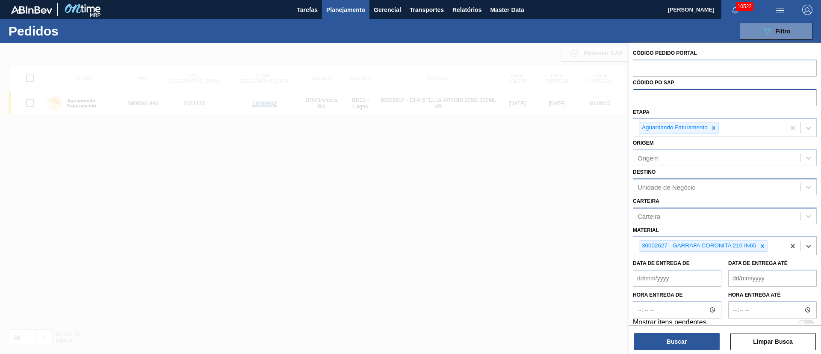
click at [665, 183] on div "Unidade de Negócio" at bounding box center [667, 186] width 58 height 7
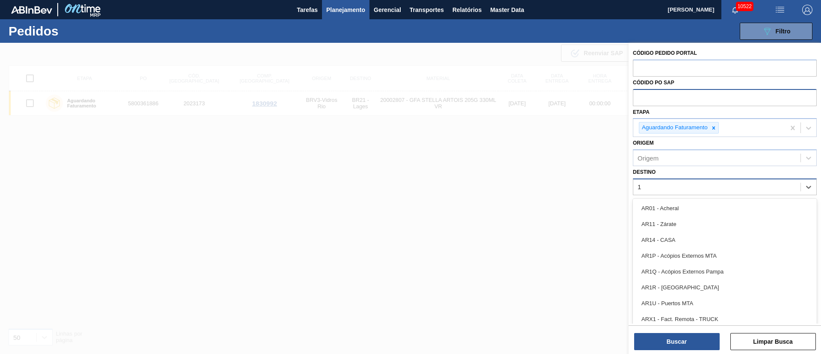
type input "19"
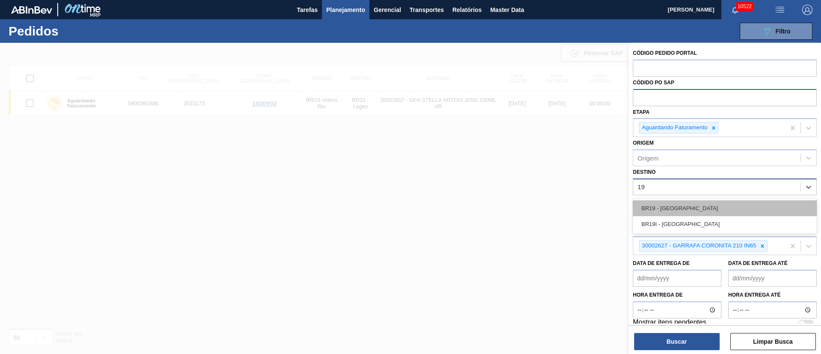
click at [658, 206] on div "BR19 - [GEOGRAPHIC_DATA]" at bounding box center [725, 208] width 184 height 16
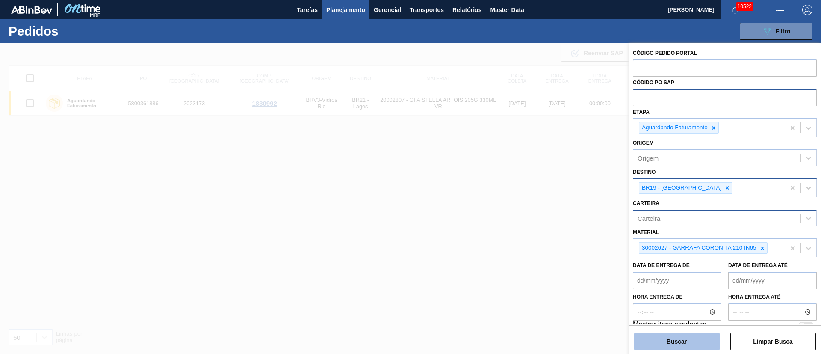
click at [690, 343] on button "Buscar" at bounding box center [677, 341] width 86 height 17
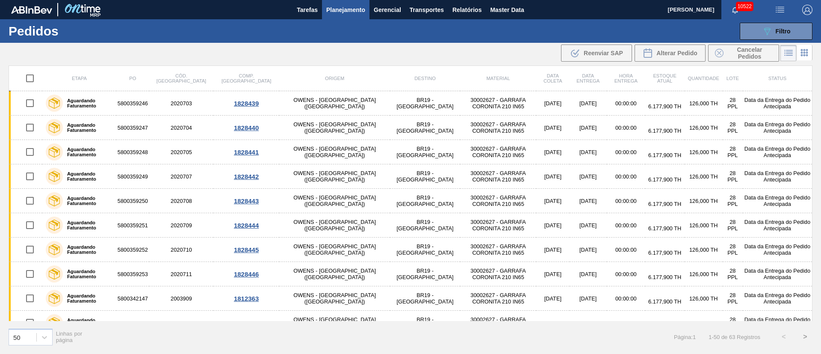
click at [507, 41] on div "089F7B8B-B2A5-4AFE-B5C0-19BA573D28AC Filtro Código Pedido Portal Códido PO SAP …" at bounding box center [476, 31] width 680 height 26
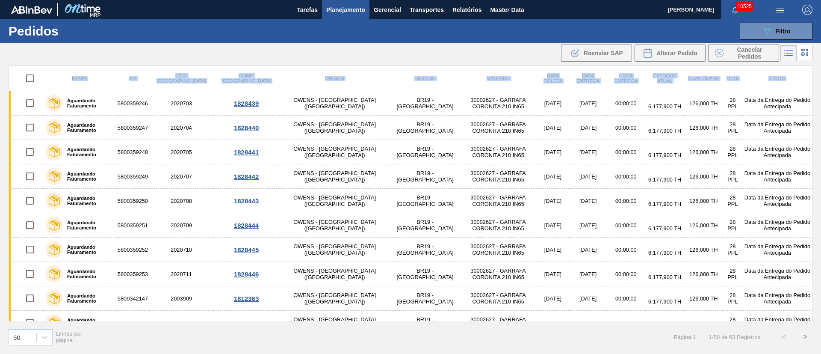
drag, startPoint x: 811, startPoint y: 76, endPoint x: 815, endPoint y: 60, distance: 16.8
click at [815, 60] on main "Tarefas Planejamento Gerencial Transportes Relatórios Master Data Juliane Romag…" at bounding box center [410, 177] width 821 height 354
click at [460, 80] on th "Material" at bounding box center [498, 78] width 76 height 25
